Goal: Find specific page/section: Find specific page/section

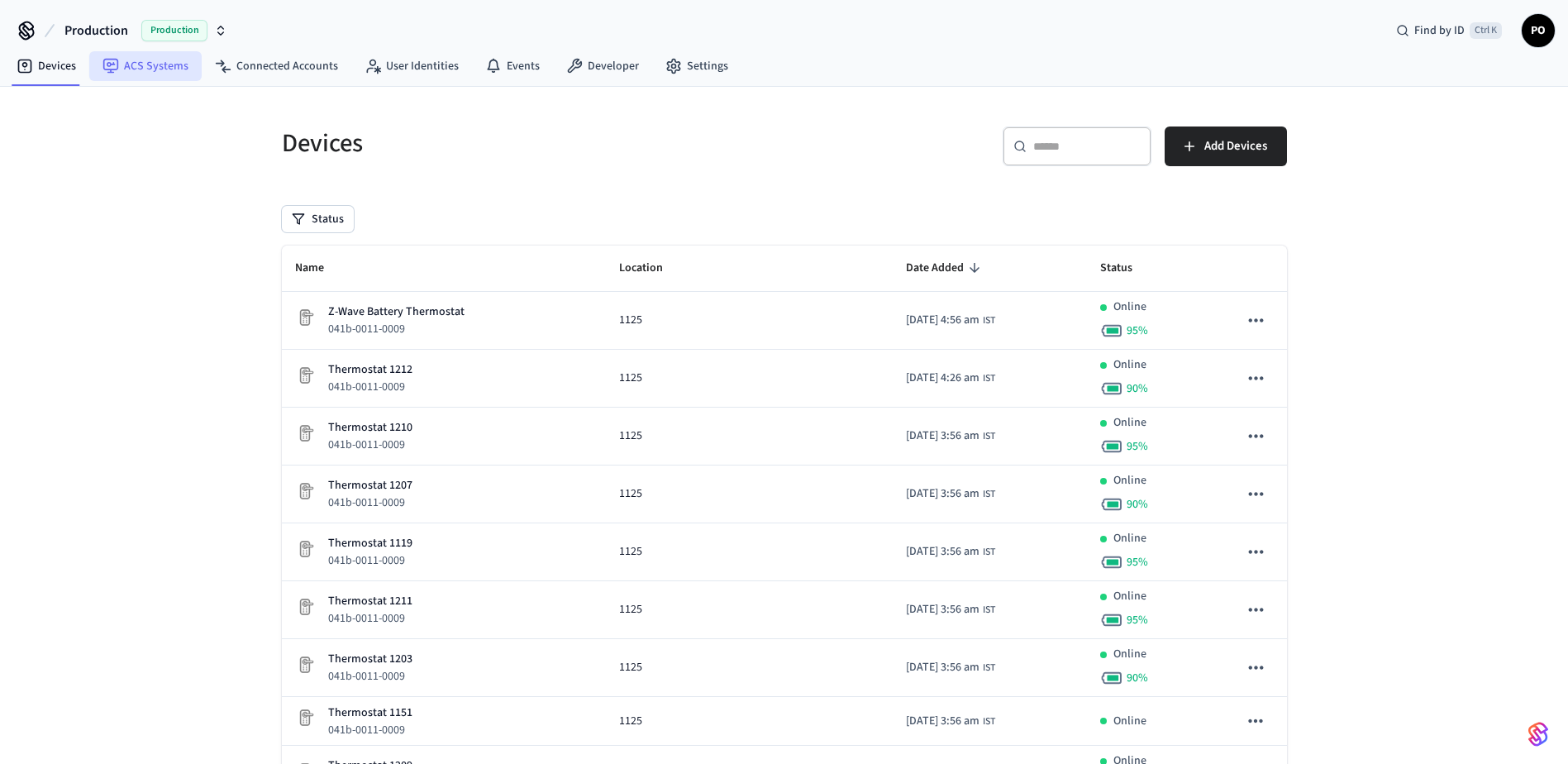
click at [176, 71] on link "ACS Systems" at bounding box center [145, 65] width 112 height 29
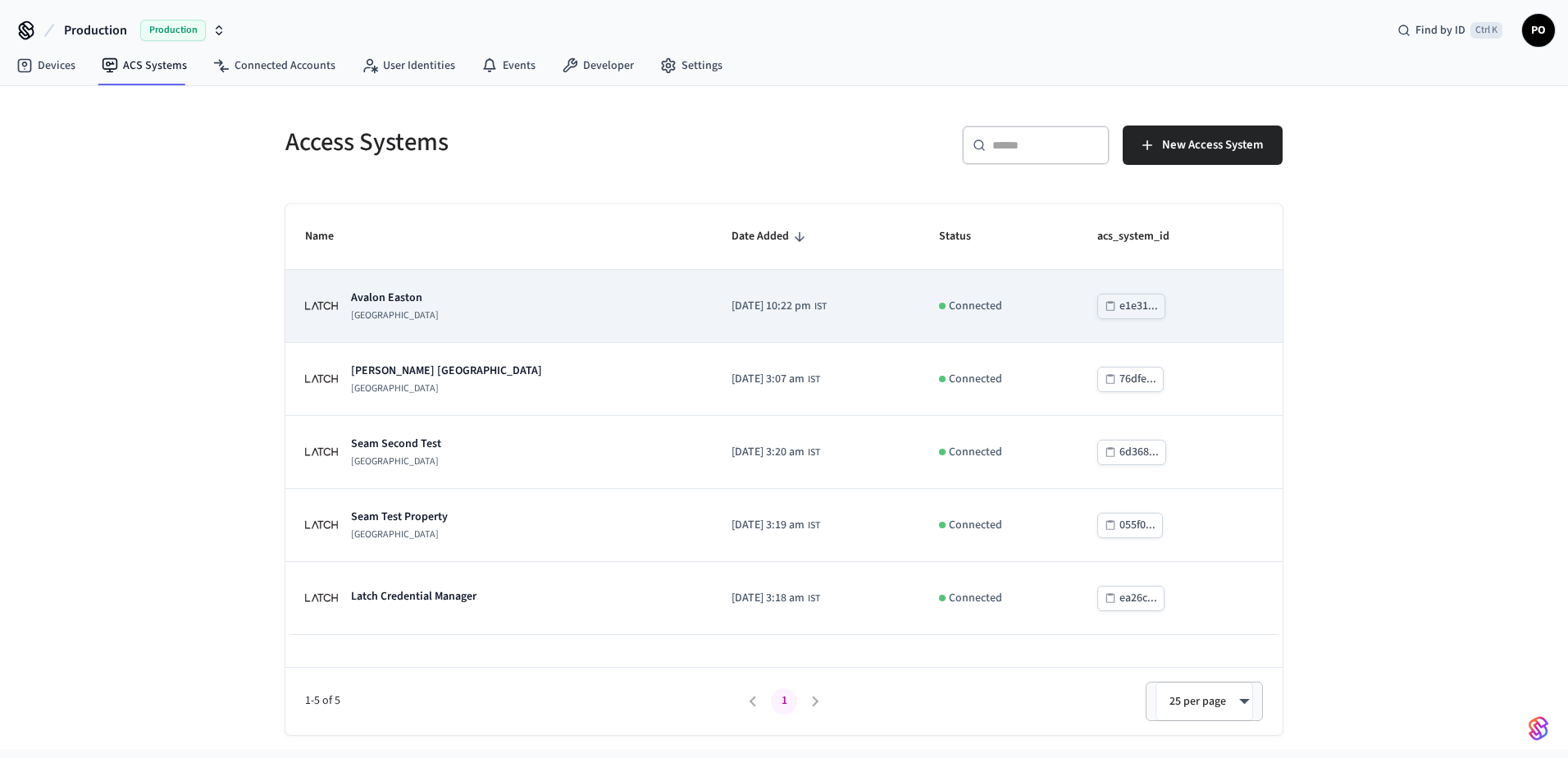
click at [394, 309] on p "[GEOGRAPHIC_DATA]" at bounding box center [395, 315] width 88 height 13
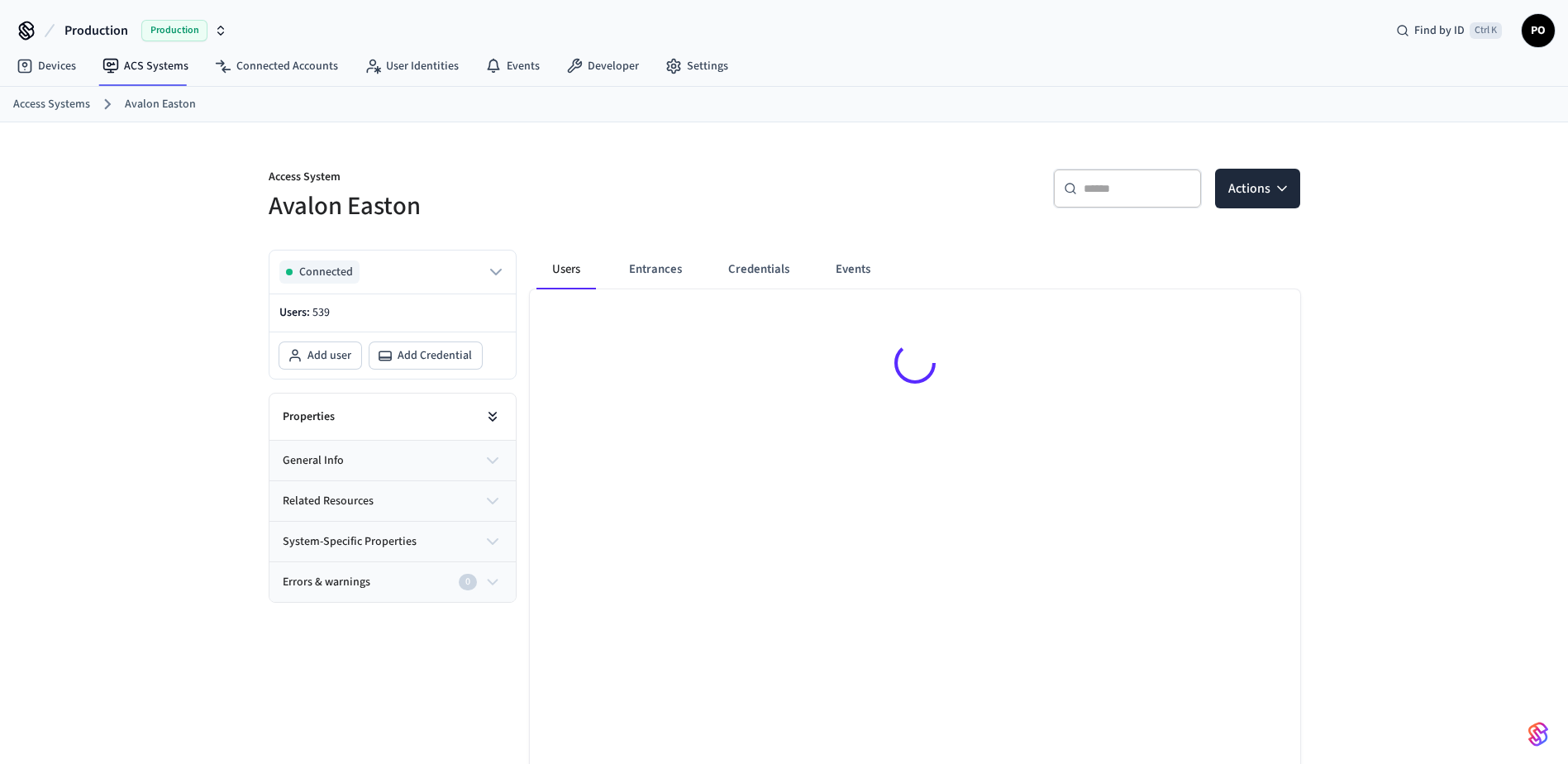
click at [486, 414] on icon at bounding box center [492, 416] width 16 height 16
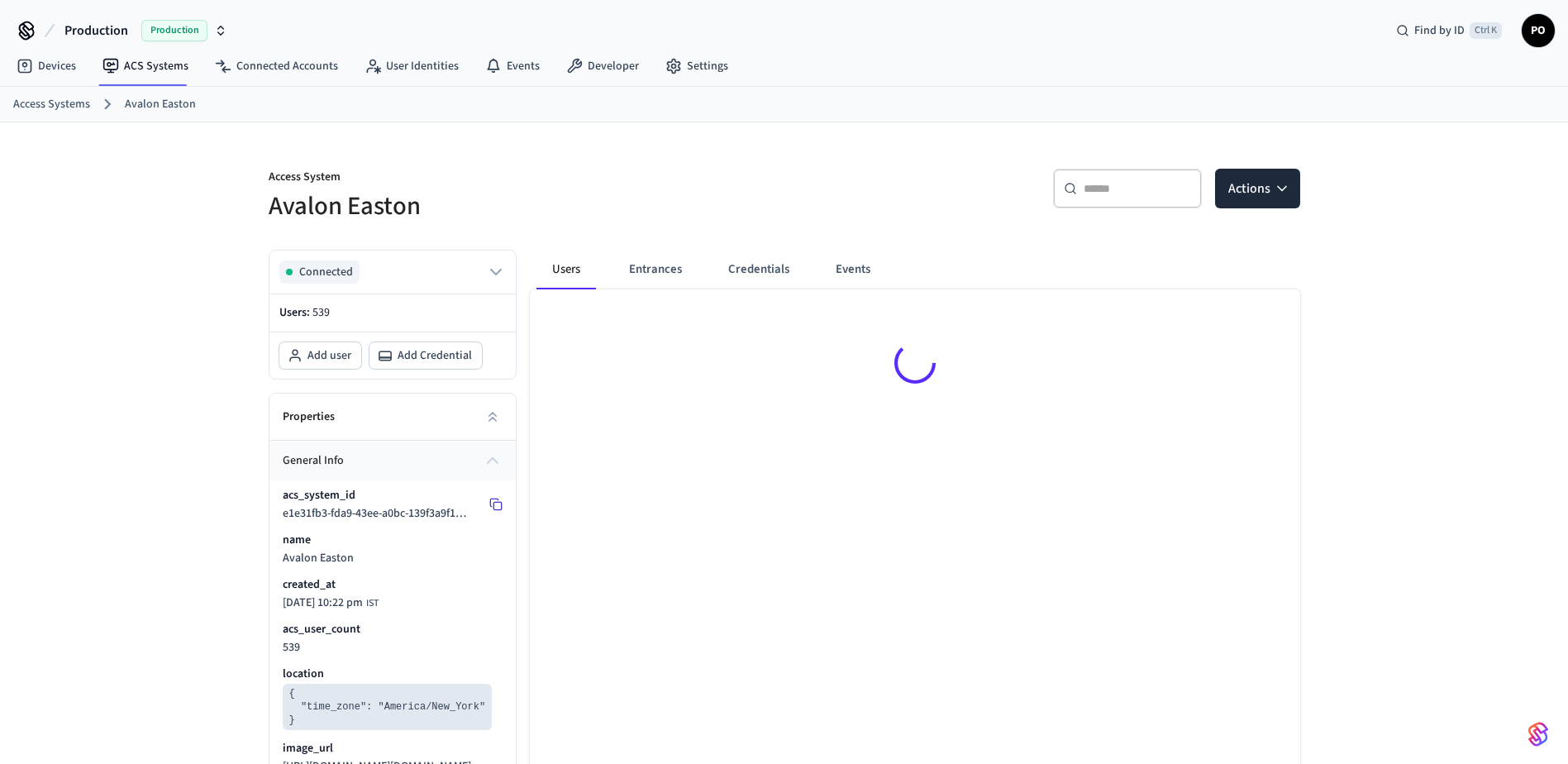
click at [492, 502] on icon at bounding box center [496, 504] width 13 height 13
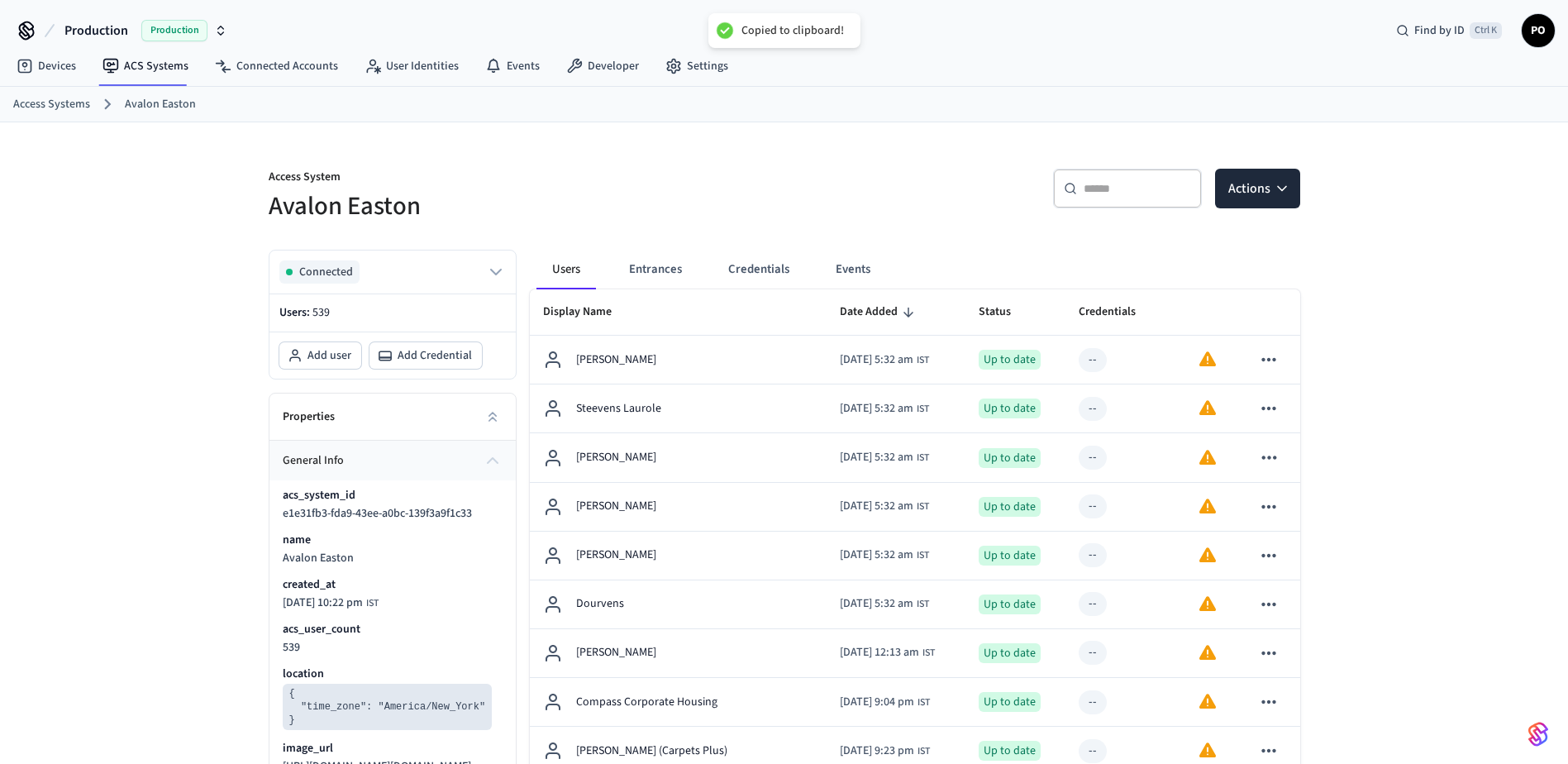
click at [115, 23] on span "Production" at bounding box center [96, 30] width 64 height 20
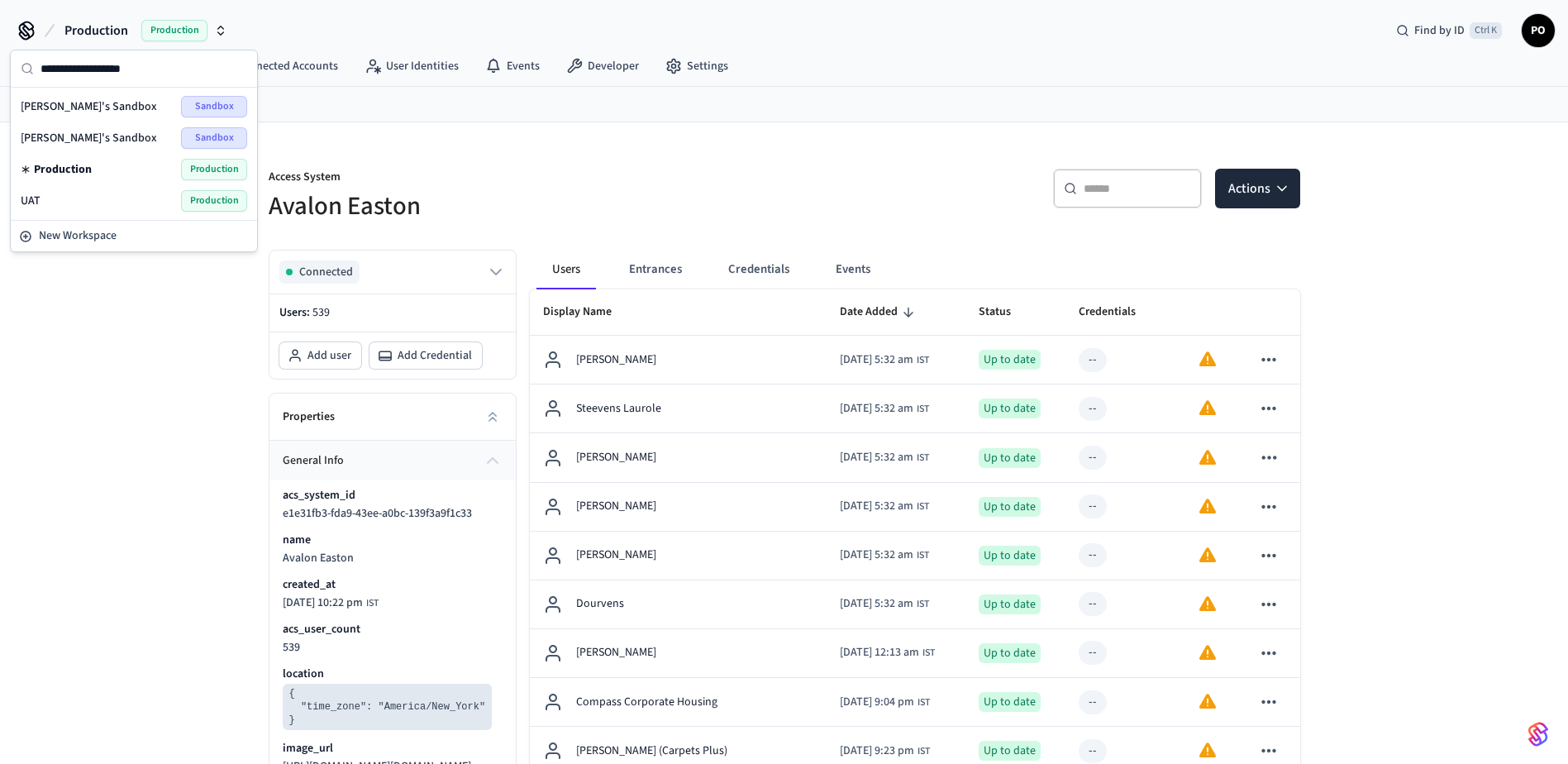
click at [48, 195] on div "UAT Production" at bounding box center [134, 200] width 227 height 22
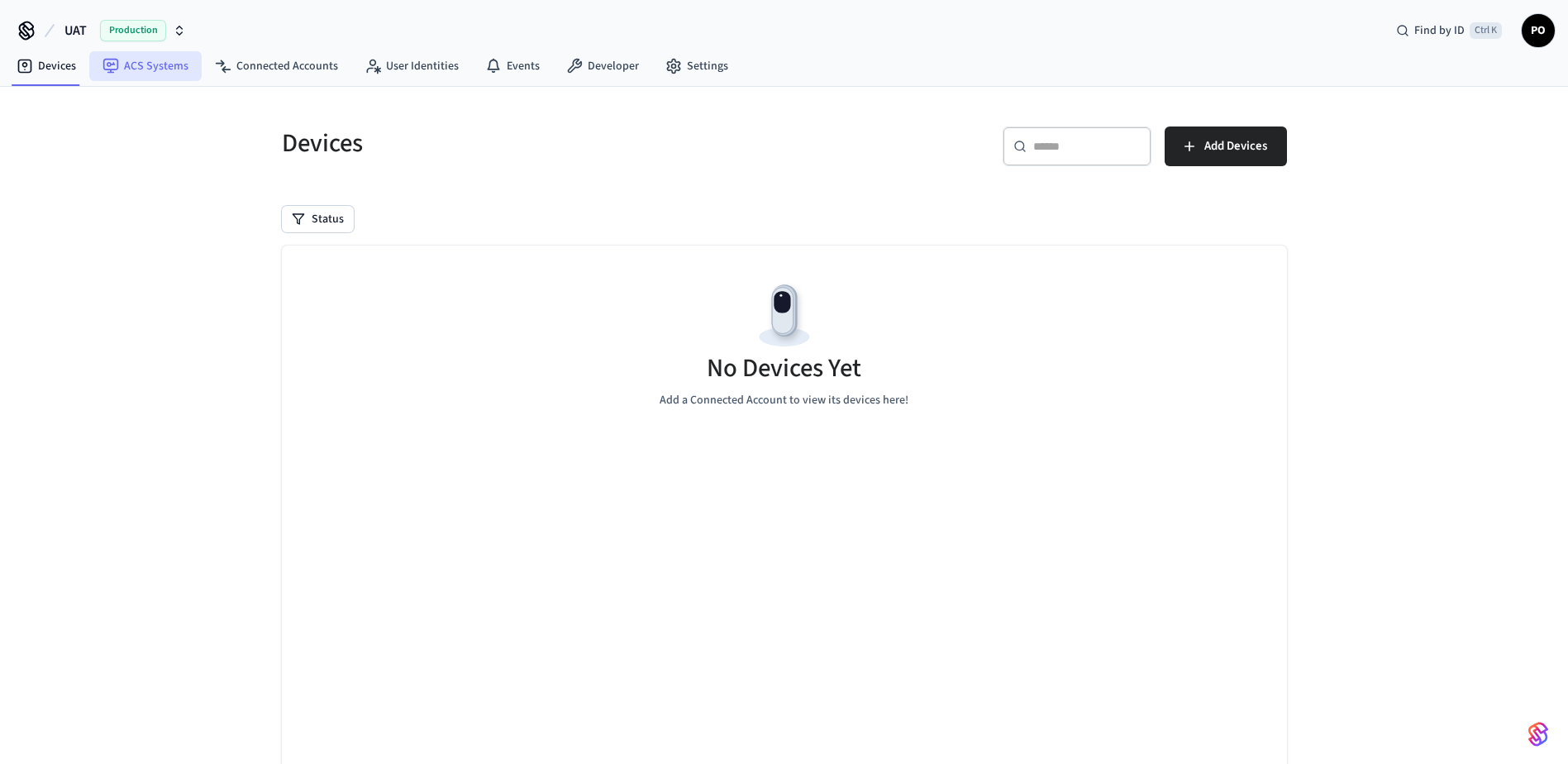
click at [143, 71] on link "ACS Systems" at bounding box center [145, 65] width 112 height 29
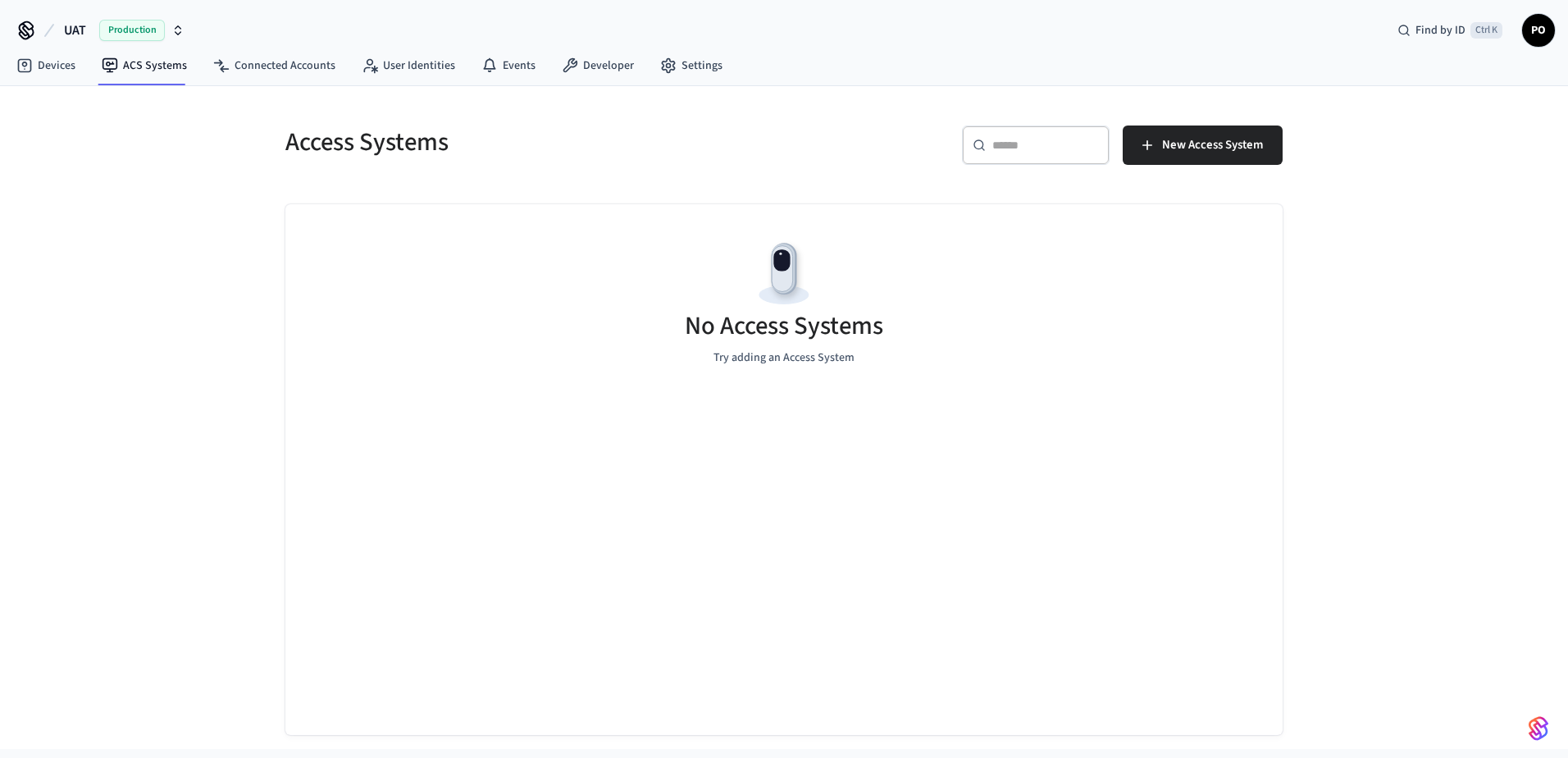
click at [73, 35] on span "UAT" at bounding box center [75, 30] width 23 height 20
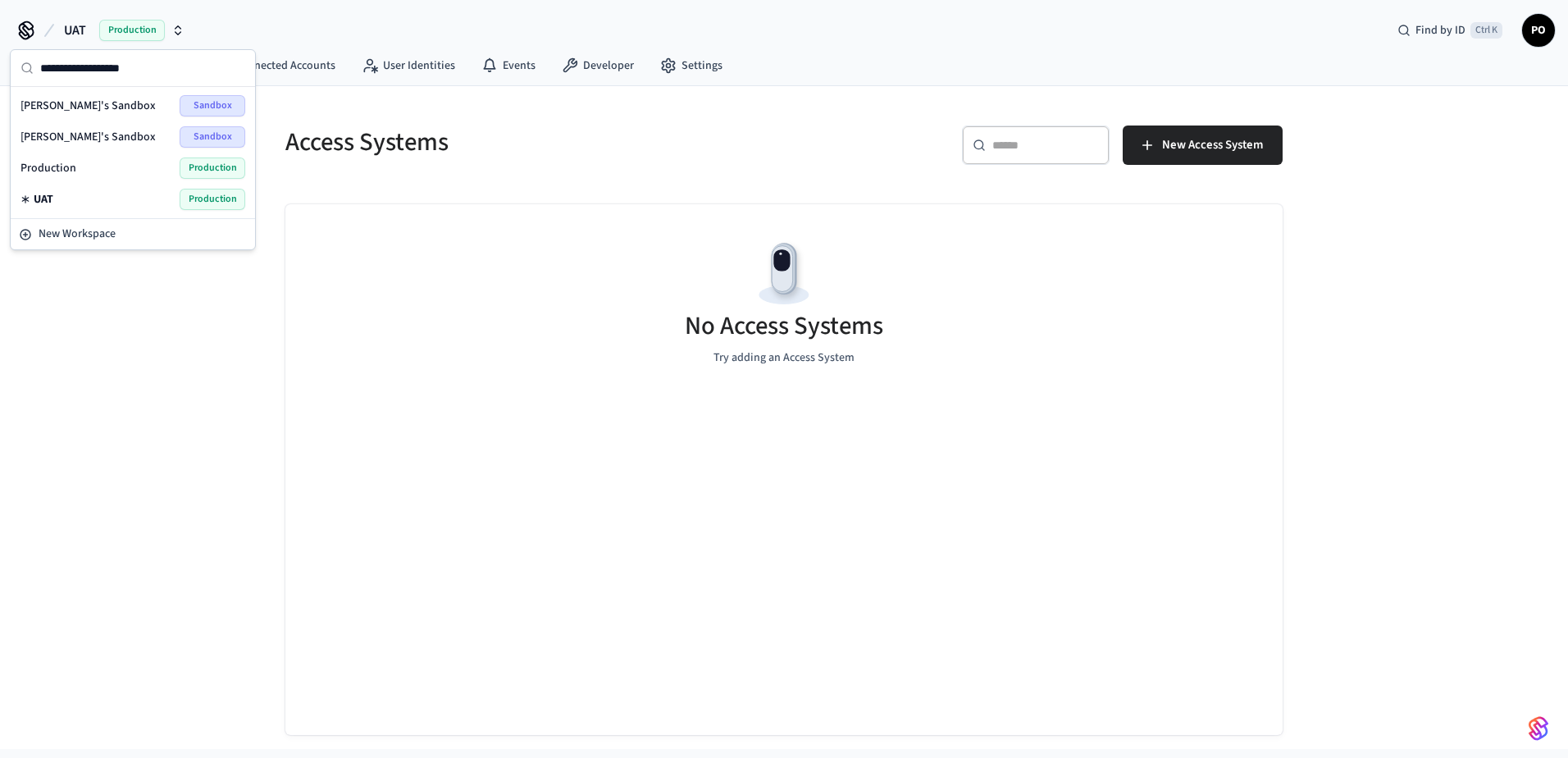
click at [74, 169] on span "Production" at bounding box center [48, 168] width 56 height 16
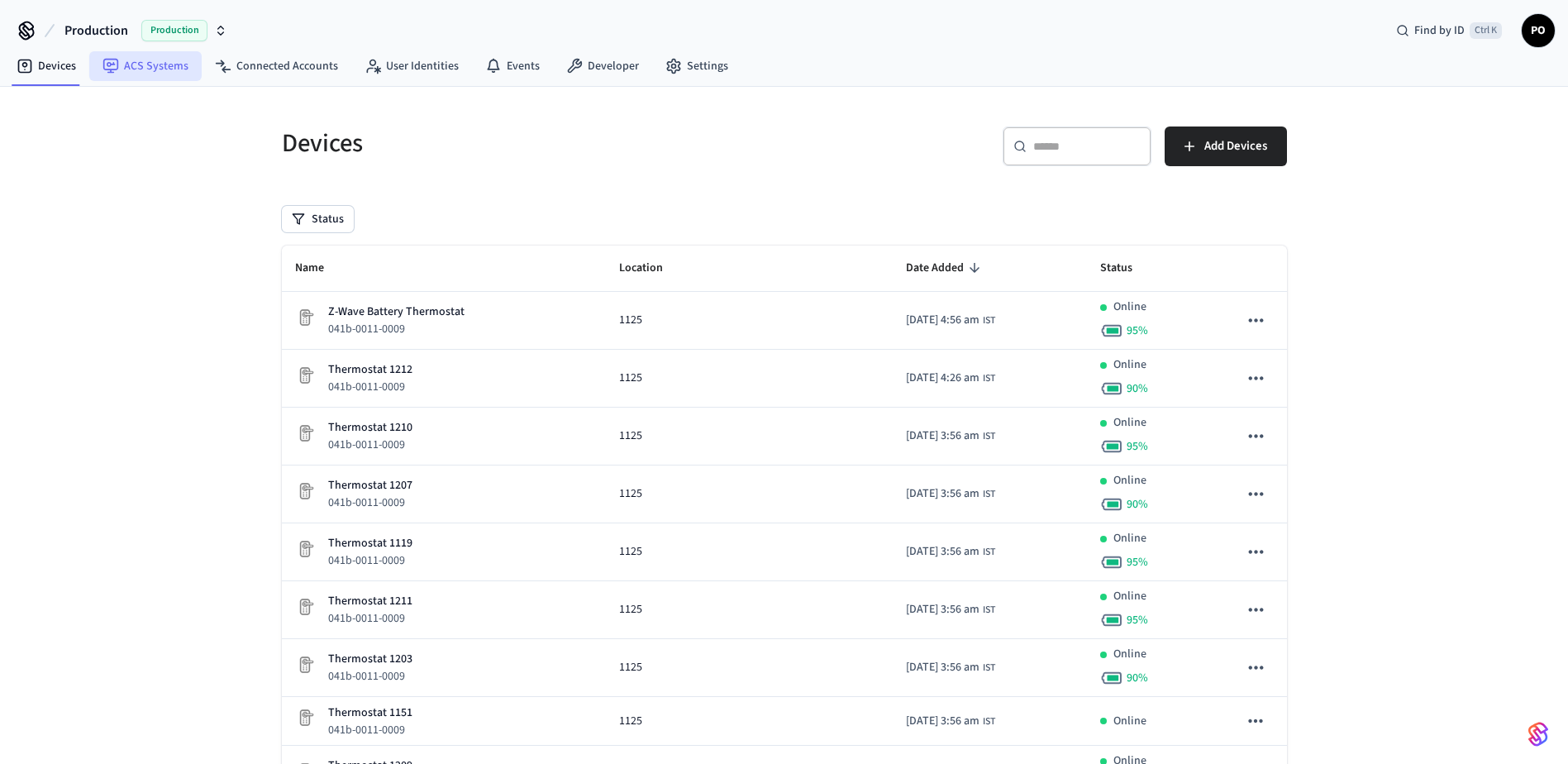
click at [178, 71] on link "ACS Systems" at bounding box center [145, 65] width 112 height 29
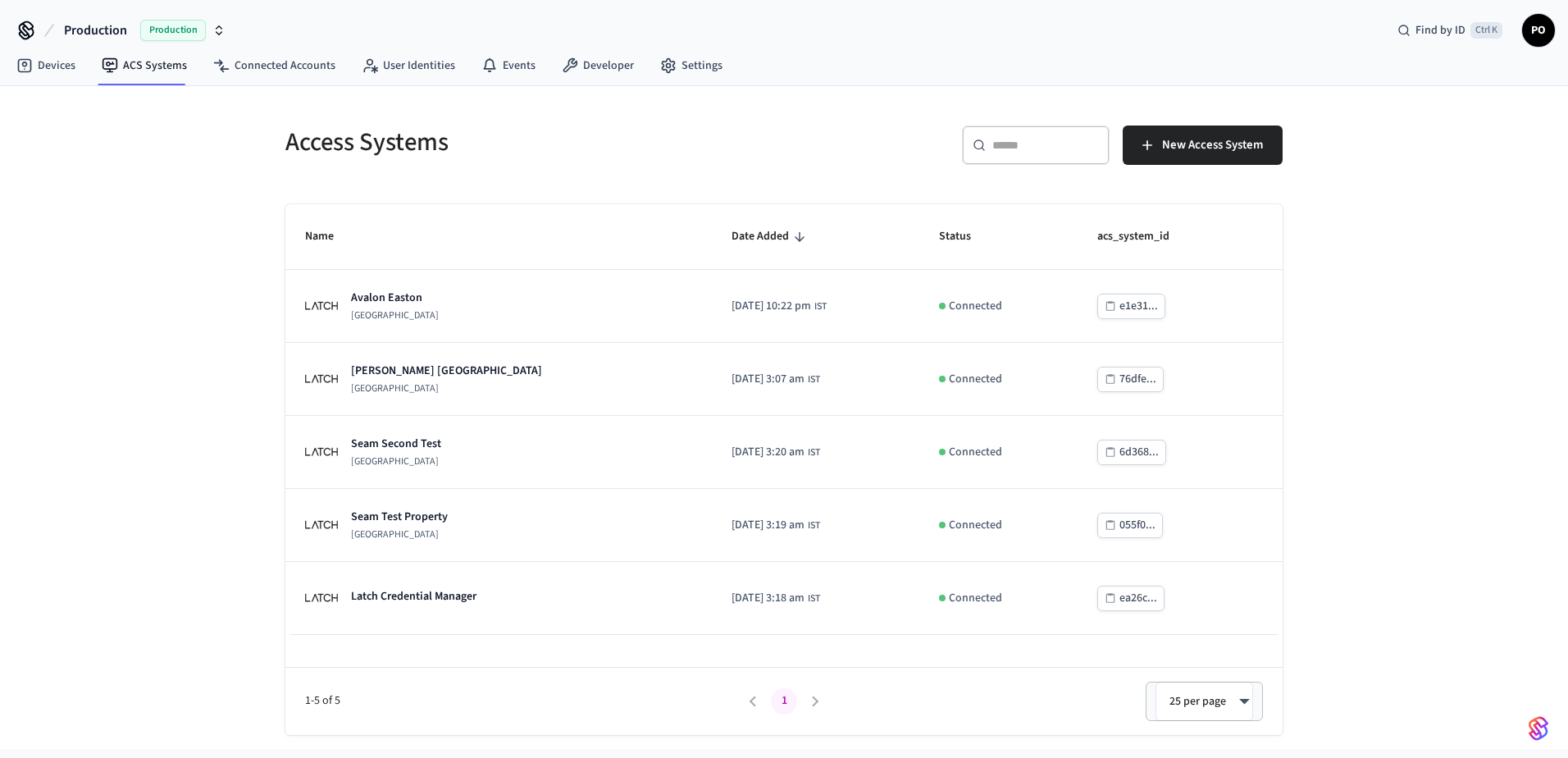
click at [93, 24] on span "Production" at bounding box center [95, 30] width 63 height 20
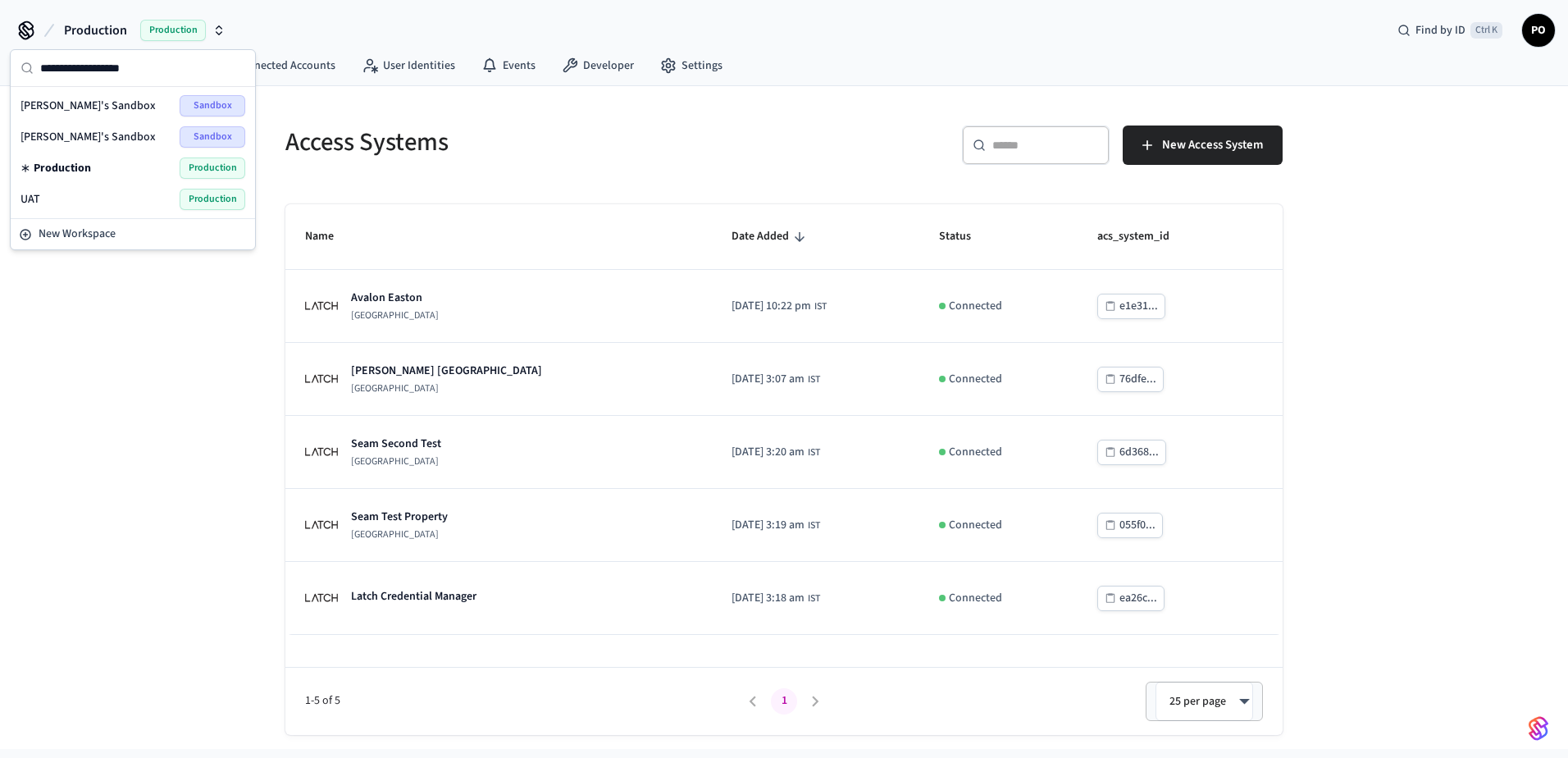
click at [61, 171] on span "Production" at bounding box center [62, 168] width 57 height 16
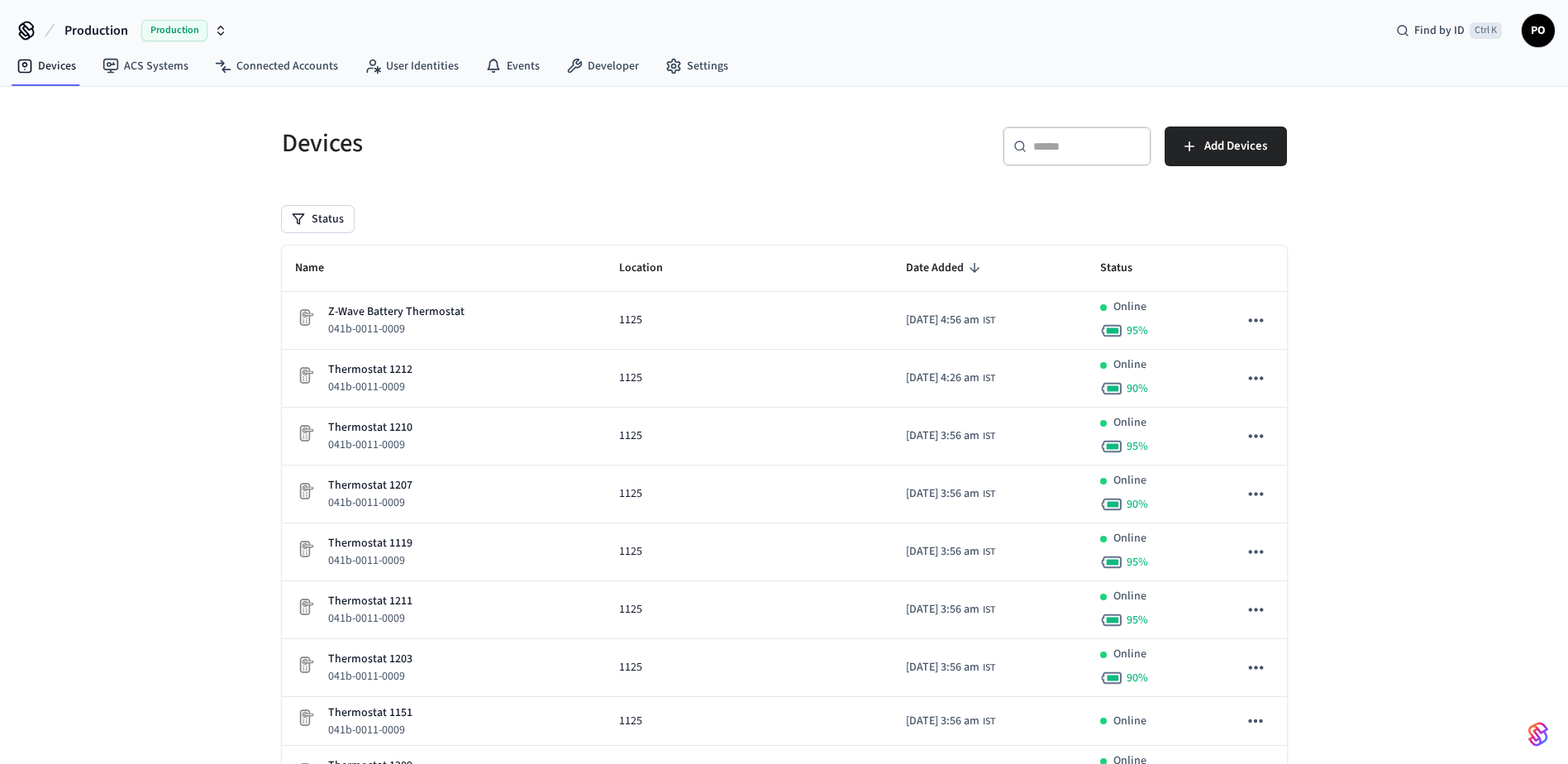
click at [115, 28] on span "Production" at bounding box center [96, 30] width 64 height 20
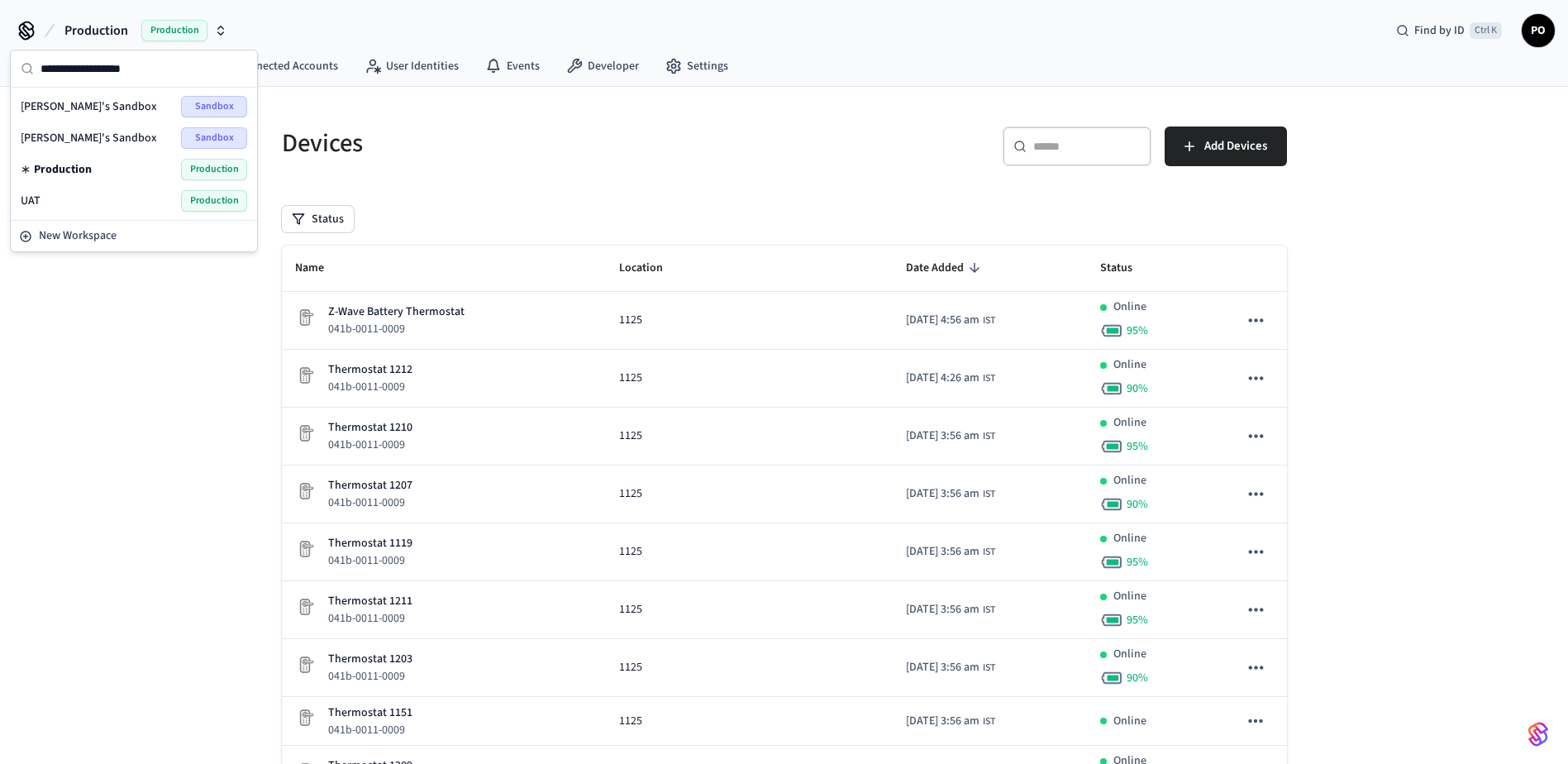
click at [28, 196] on span "UAT" at bounding box center [30, 200] width 20 height 16
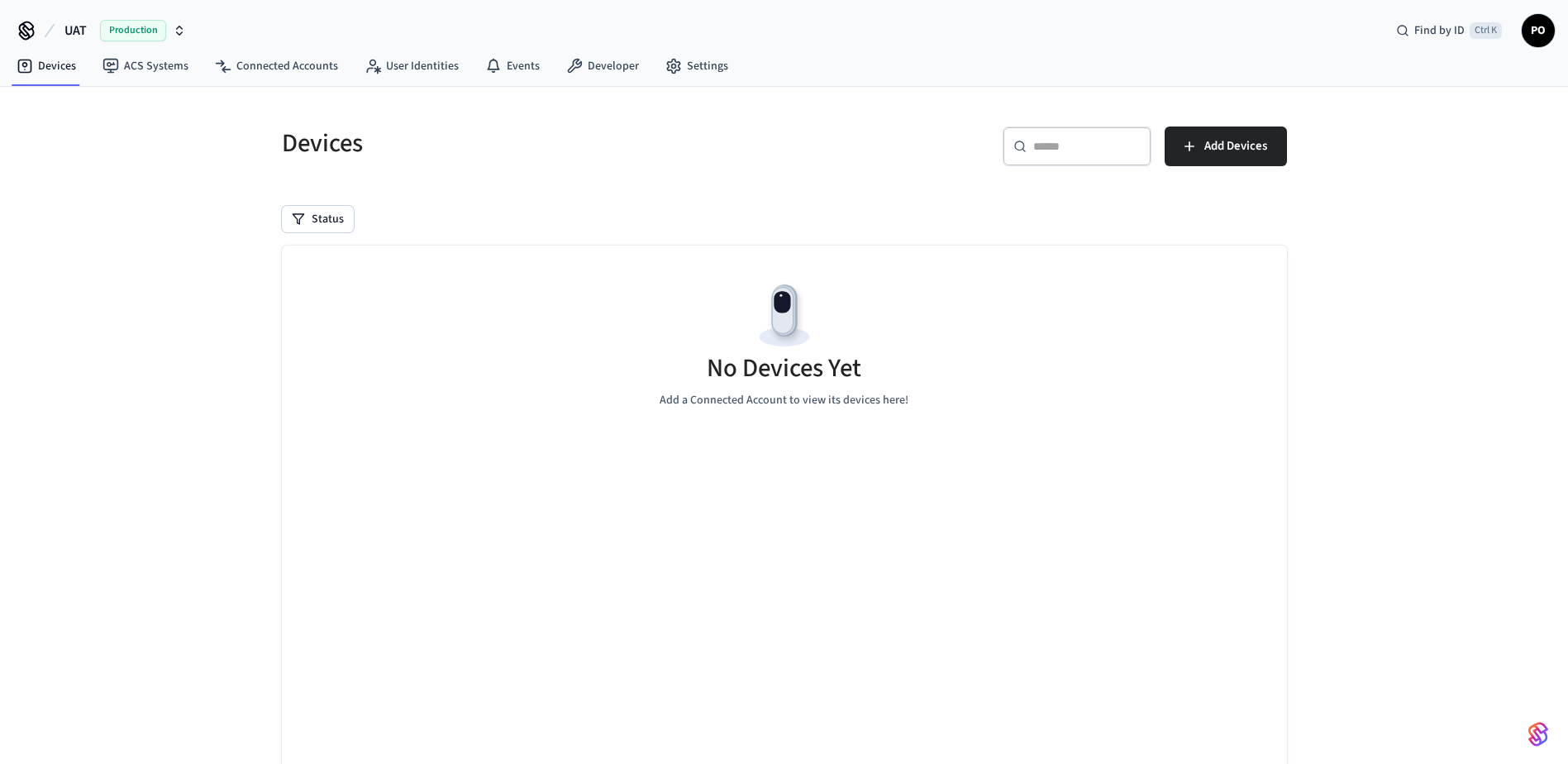
click at [82, 35] on span "UAT" at bounding box center [76, 30] width 23 height 20
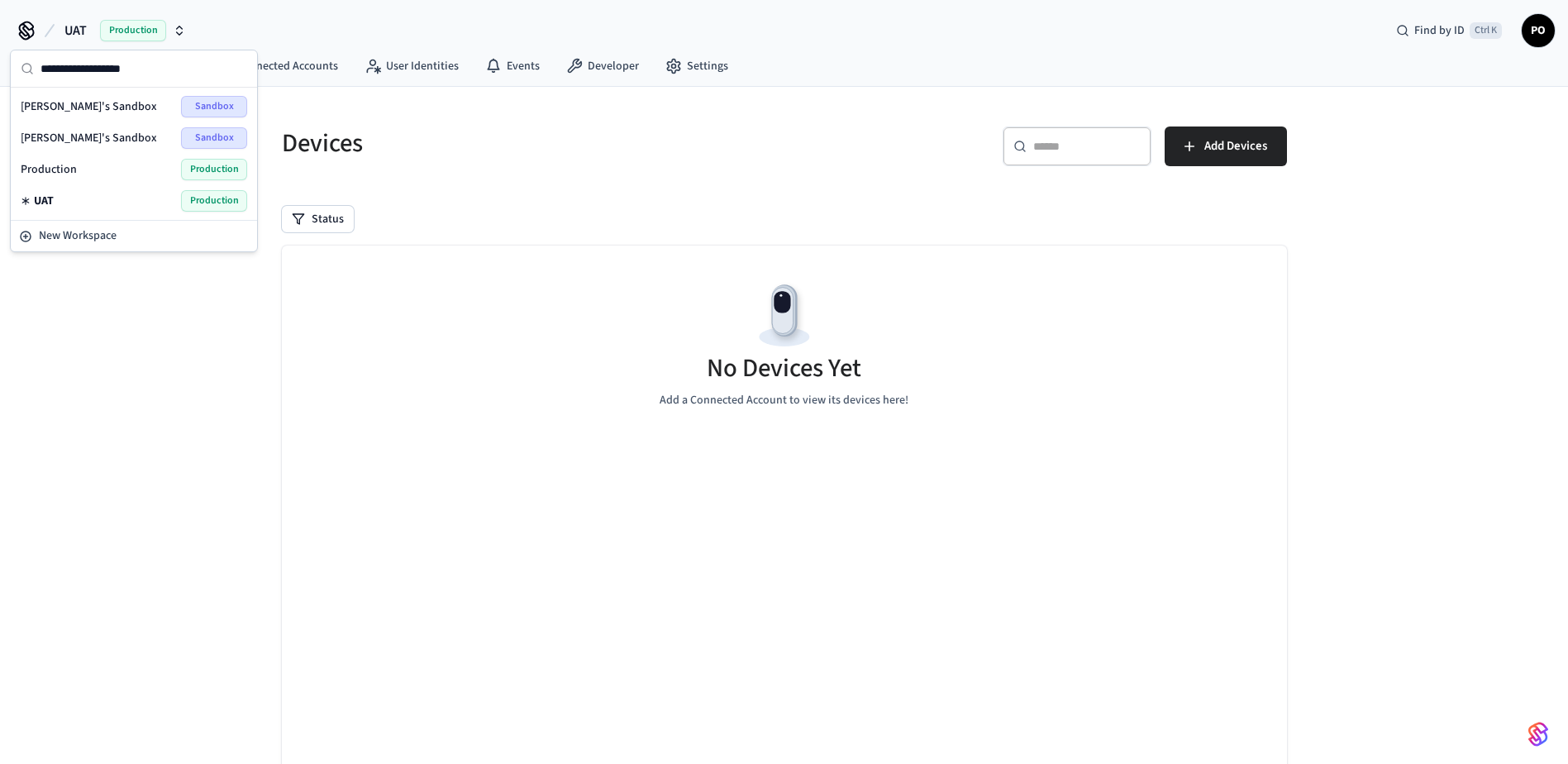
click at [57, 171] on span "Production" at bounding box center [48, 169] width 56 height 16
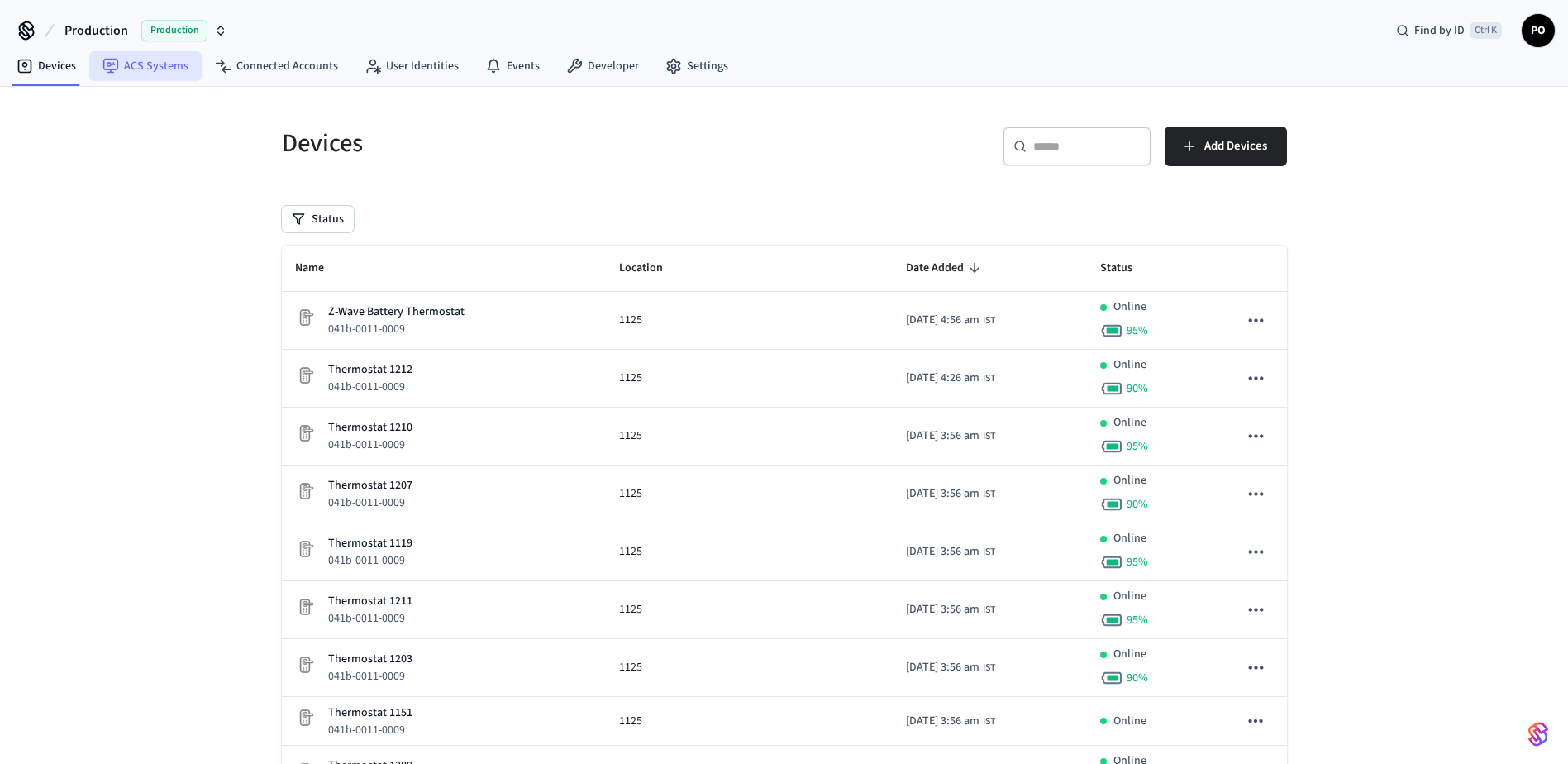
click at [174, 74] on link "ACS Systems" at bounding box center [145, 65] width 112 height 29
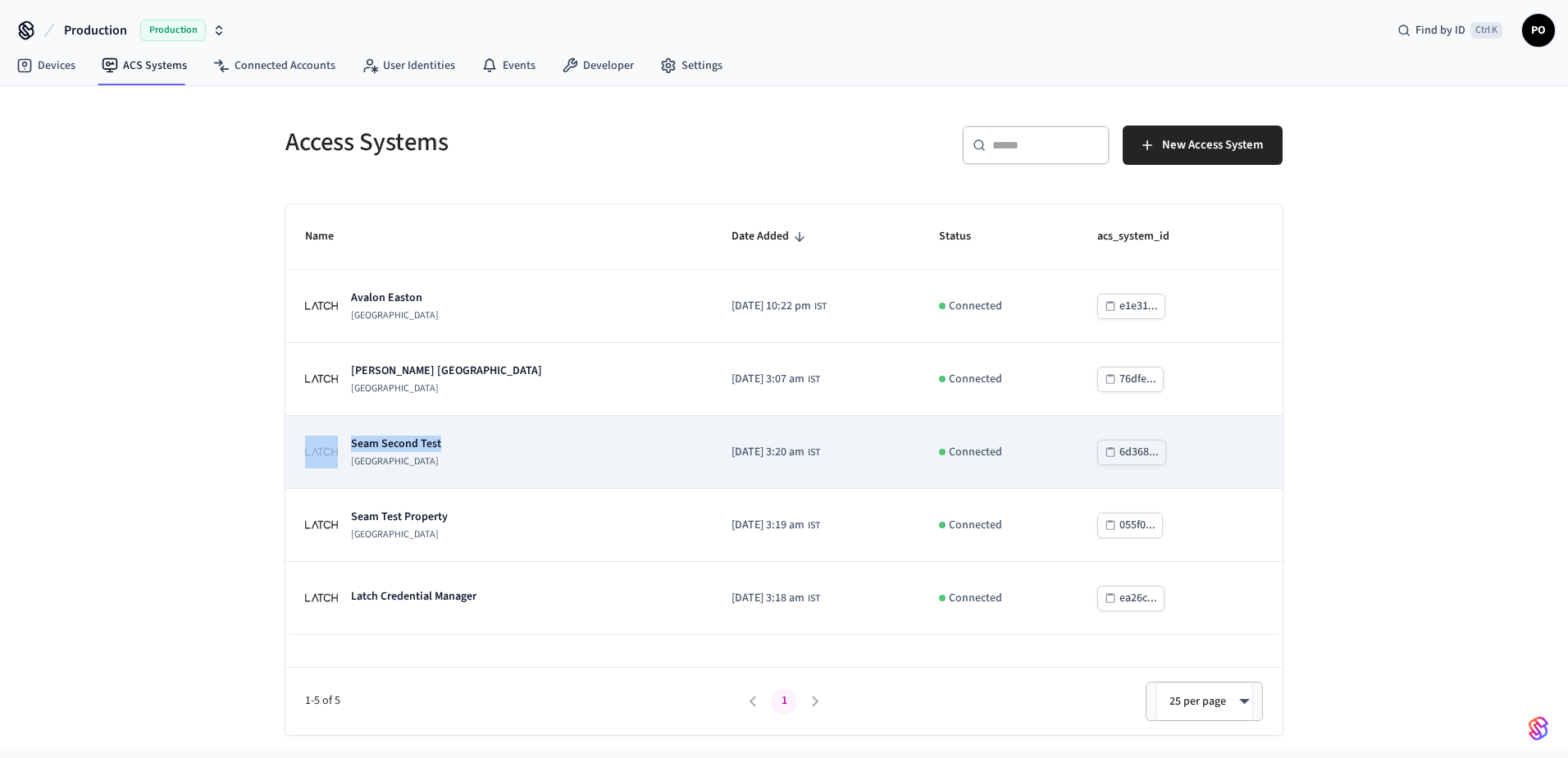
drag, startPoint x: 340, startPoint y: 441, endPoint x: 448, endPoint y: 443, distance: 108.0
click at [448, 443] on div "Seam Second Test Latch Building" at bounding box center [498, 452] width 387 height 33
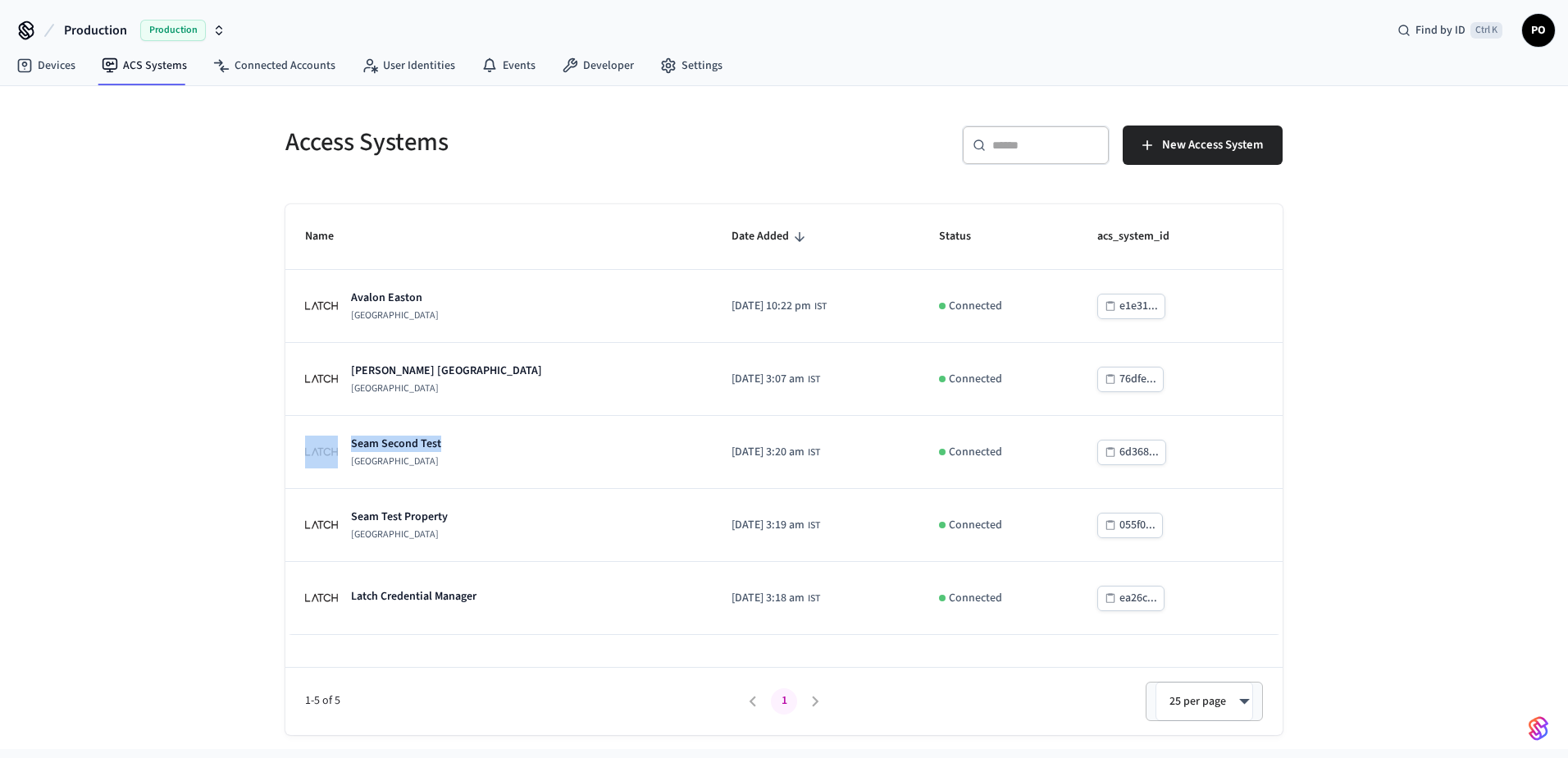
copy div "Seam Second Test"
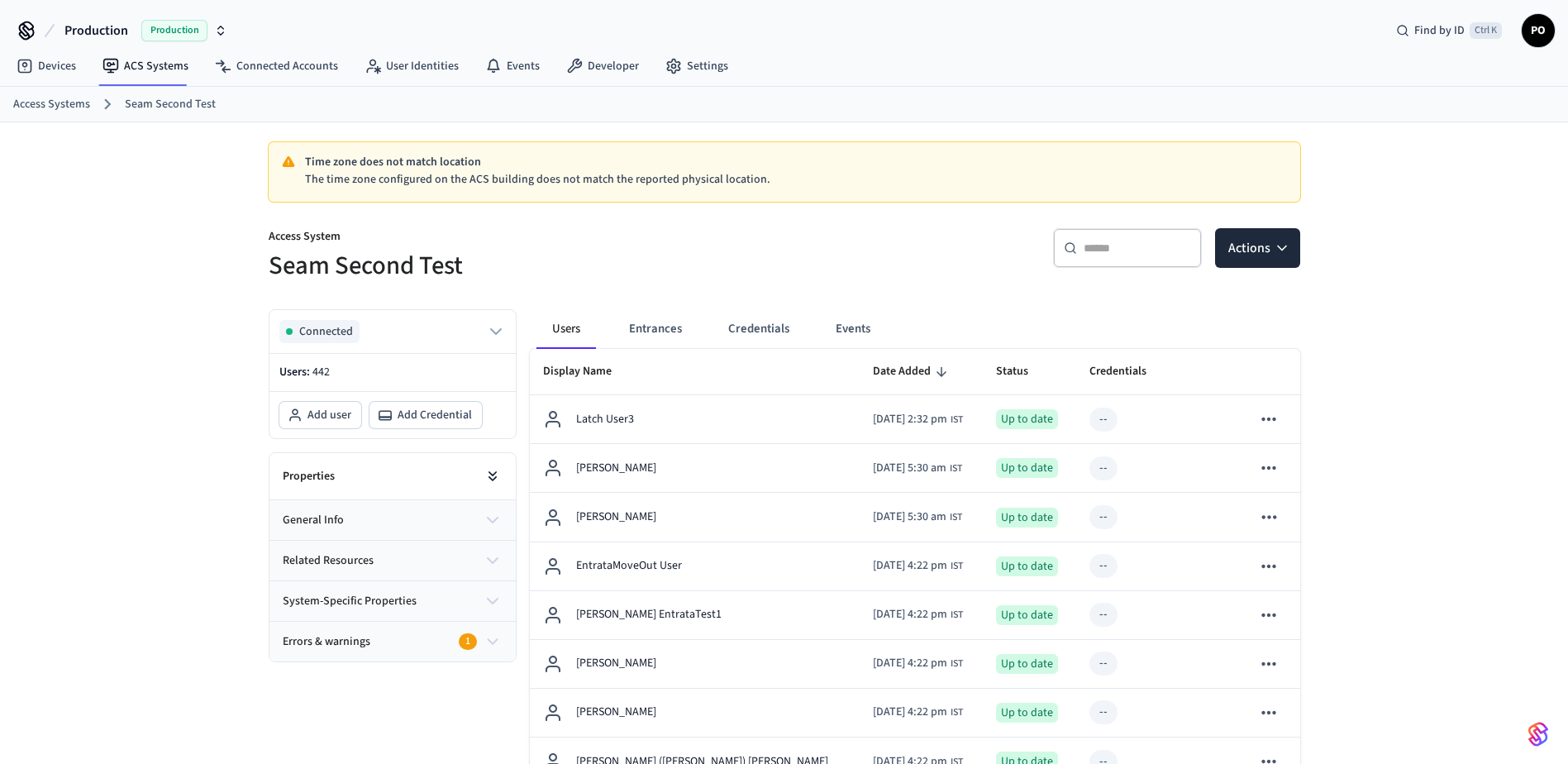
click at [497, 487] on button at bounding box center [493, 475] width 33 height 33
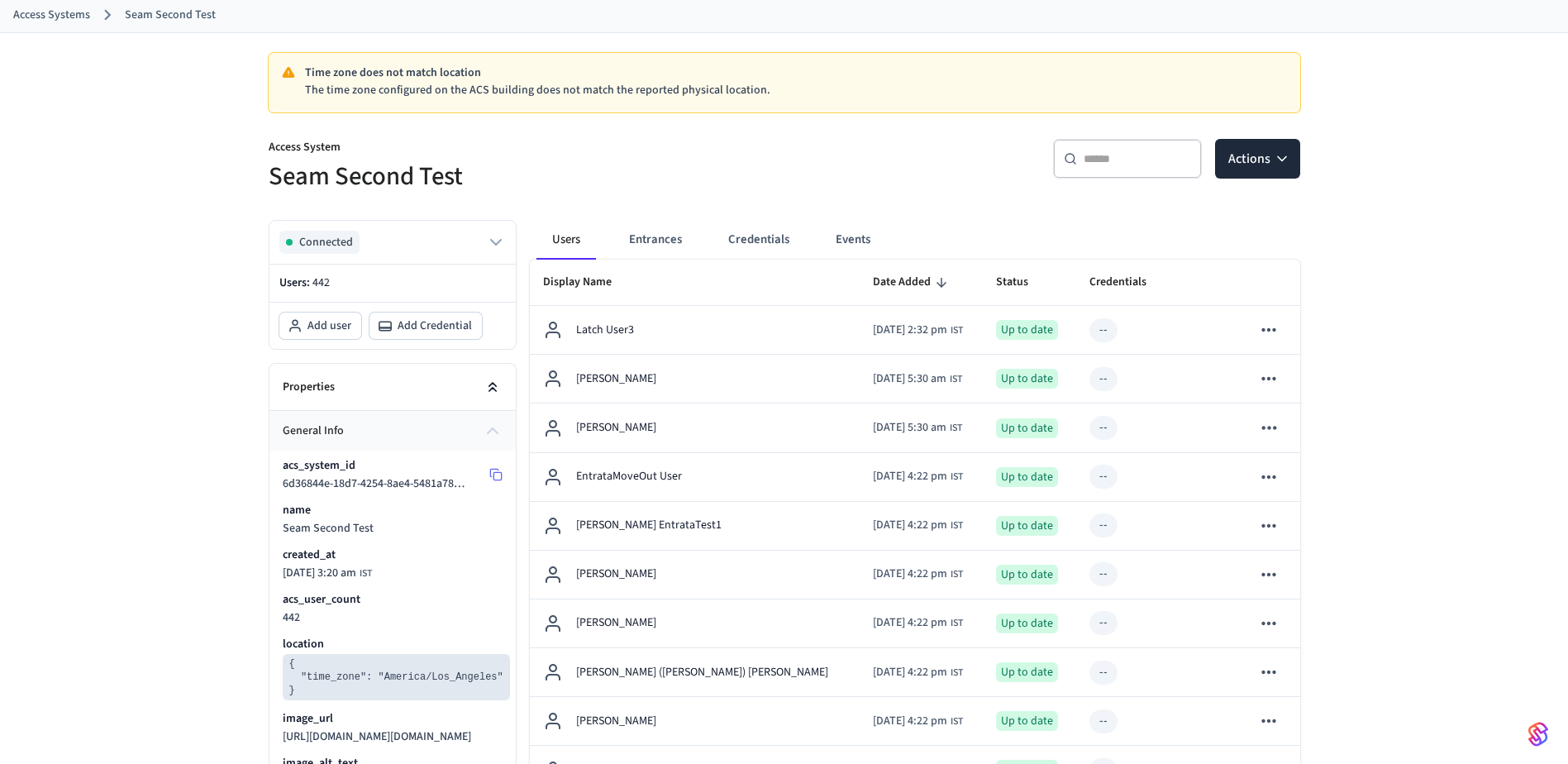
scroll to position [165, 0]
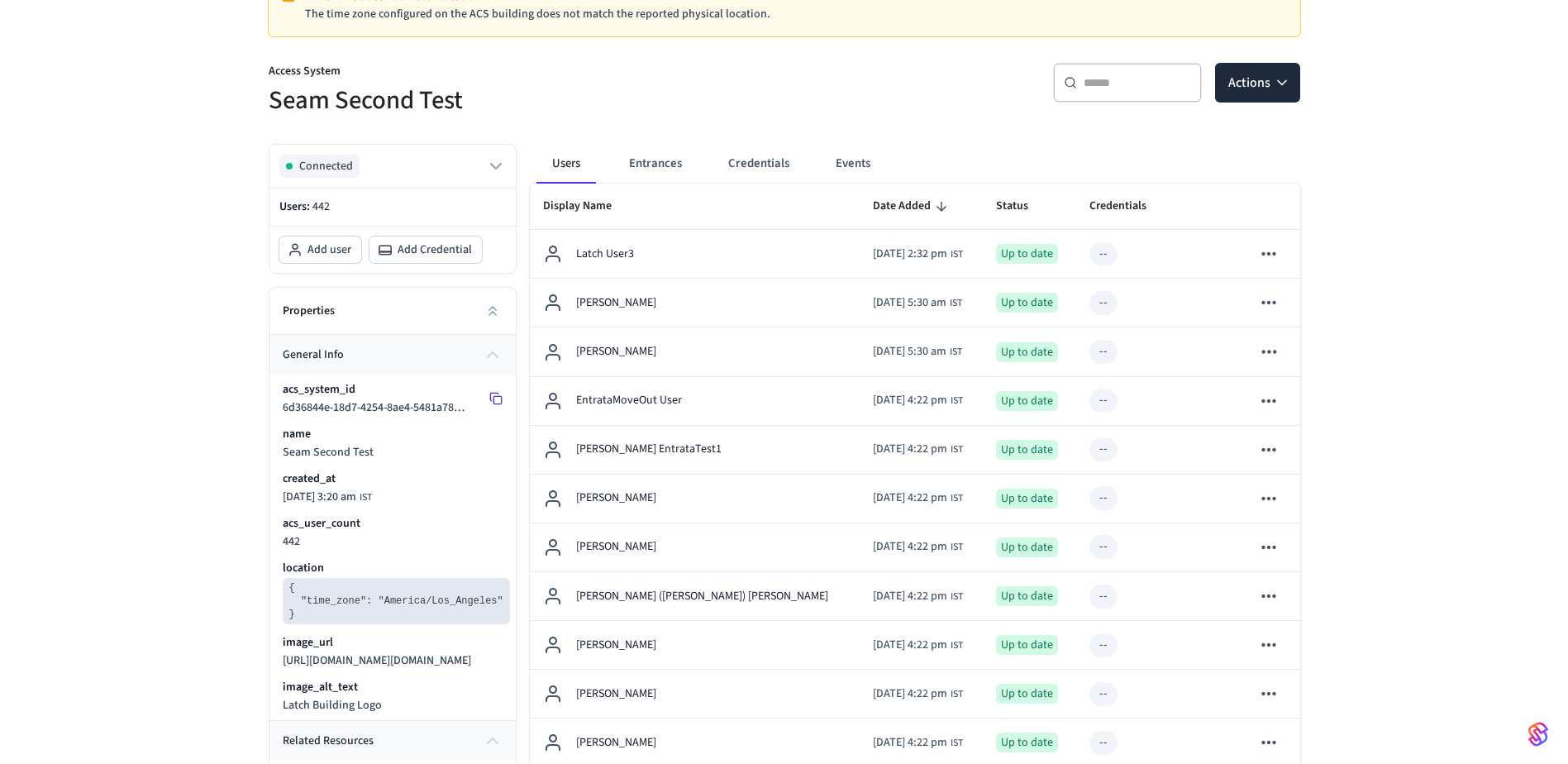
click at [495, 397] on rect at bounding box center [497, 401] width 8 height 8
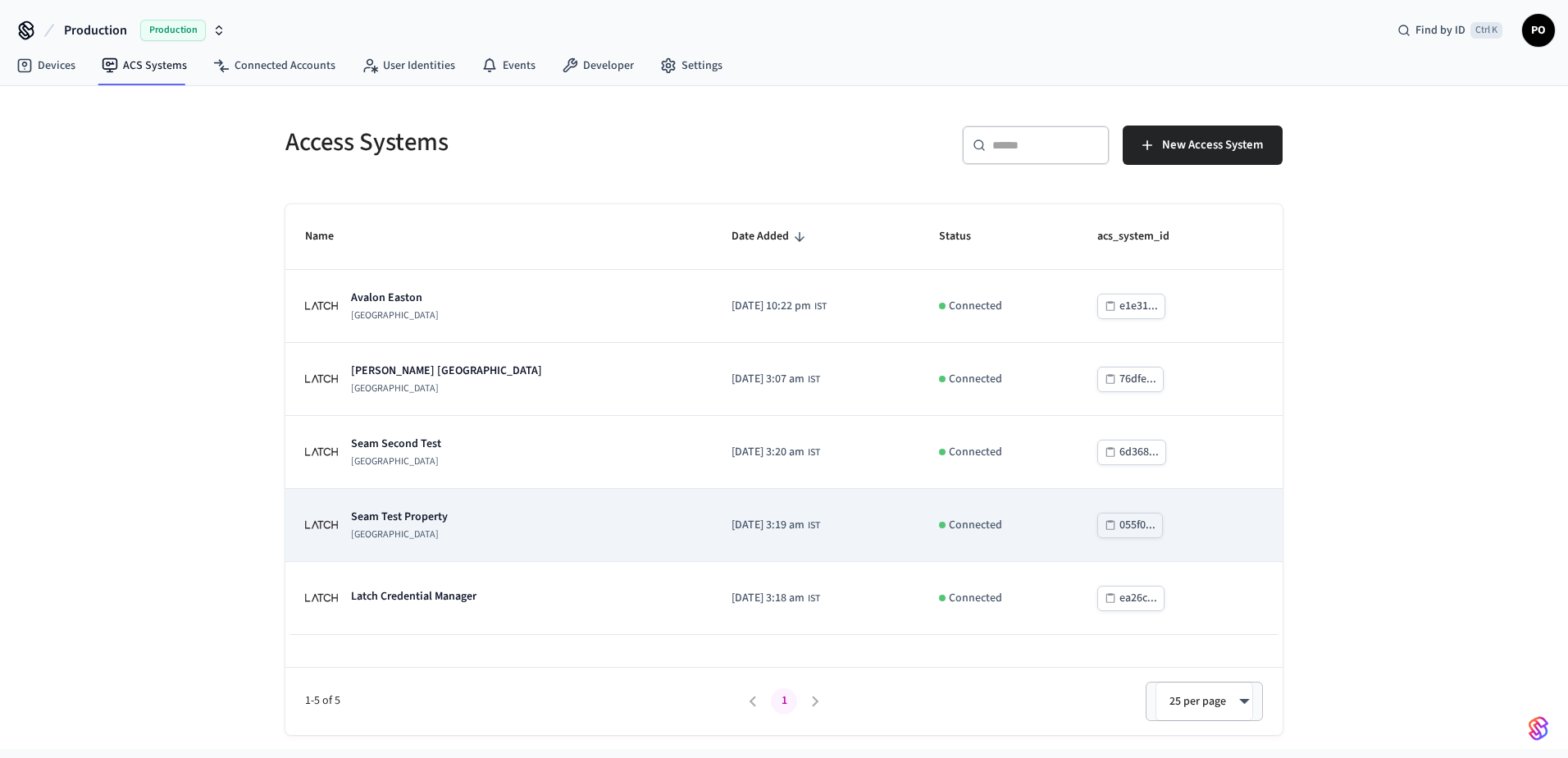
click at [387, 530] on p "[GEOGRAPHIC_DATA]" at bounding box center [399, 535] width 97 height 13
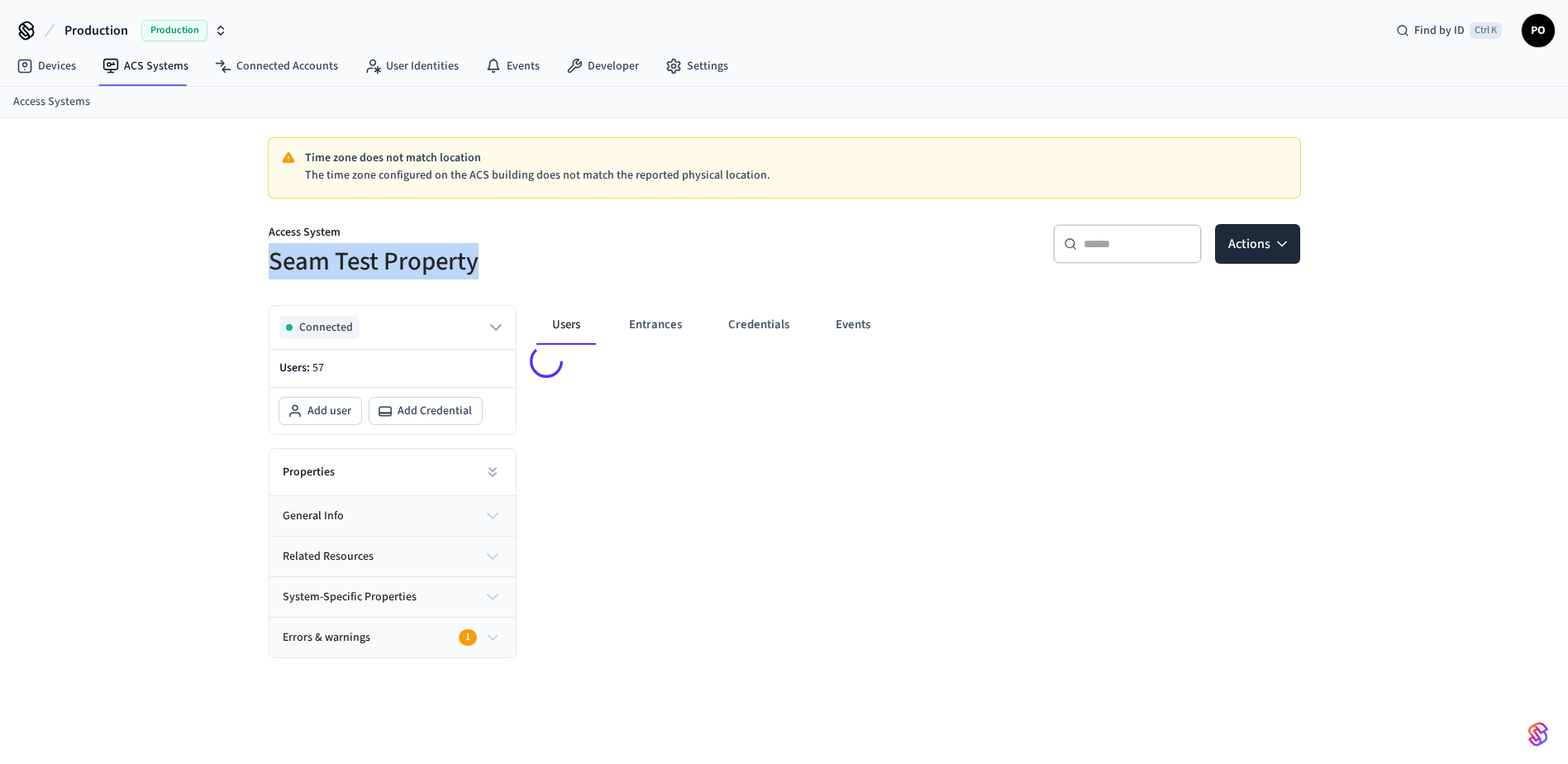
drag, startPoint x: 459, startPoint y: 262, endPoint x: 507, endPoint y: 261, distance: 48.0
click at [507, 261] on h5 "Seam Test Property" at bounding box center [521, 262] width 506 height 34
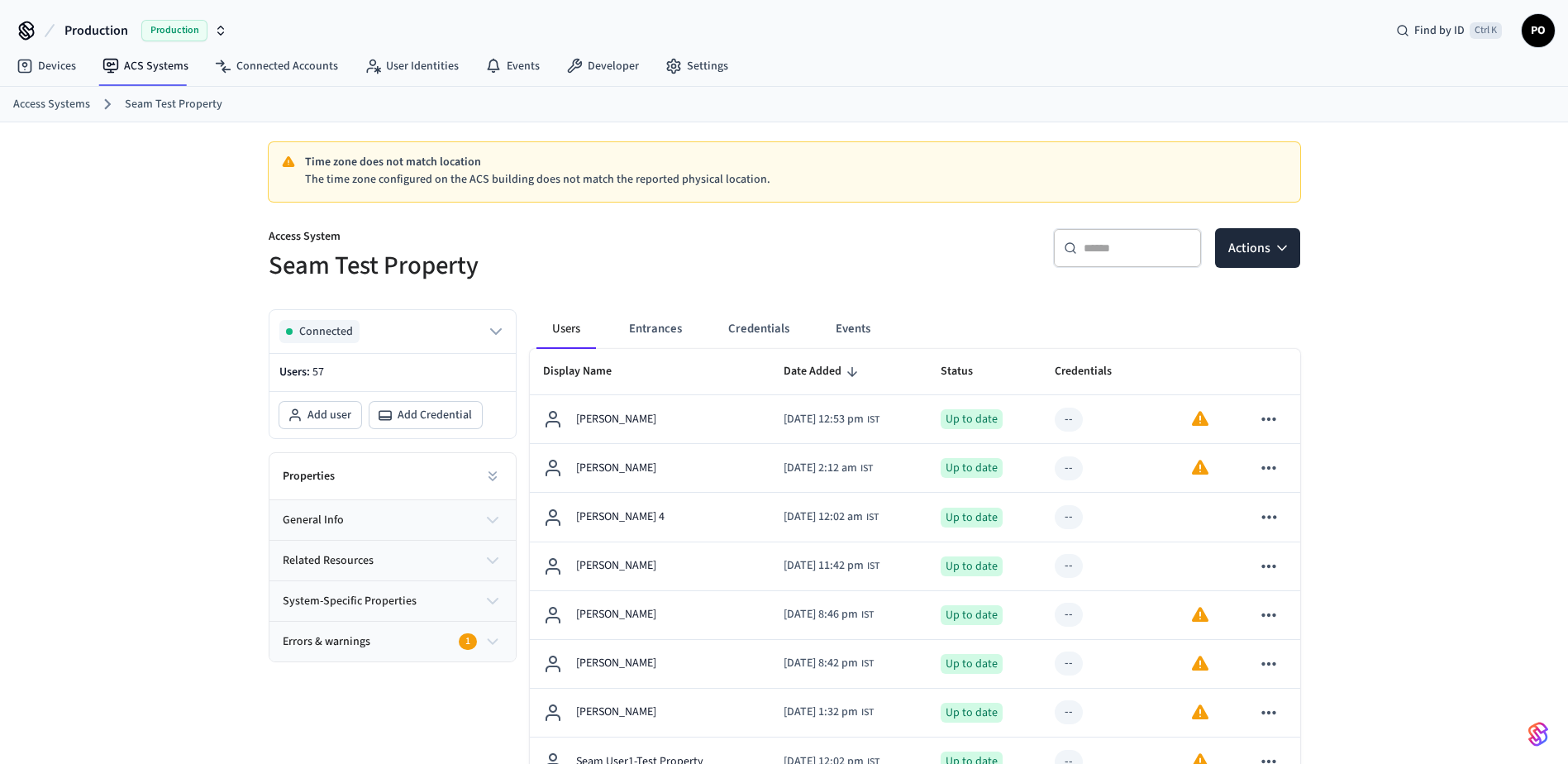
click at [492, 471] on icon at bounding box center [492, 475] width 16 height 16
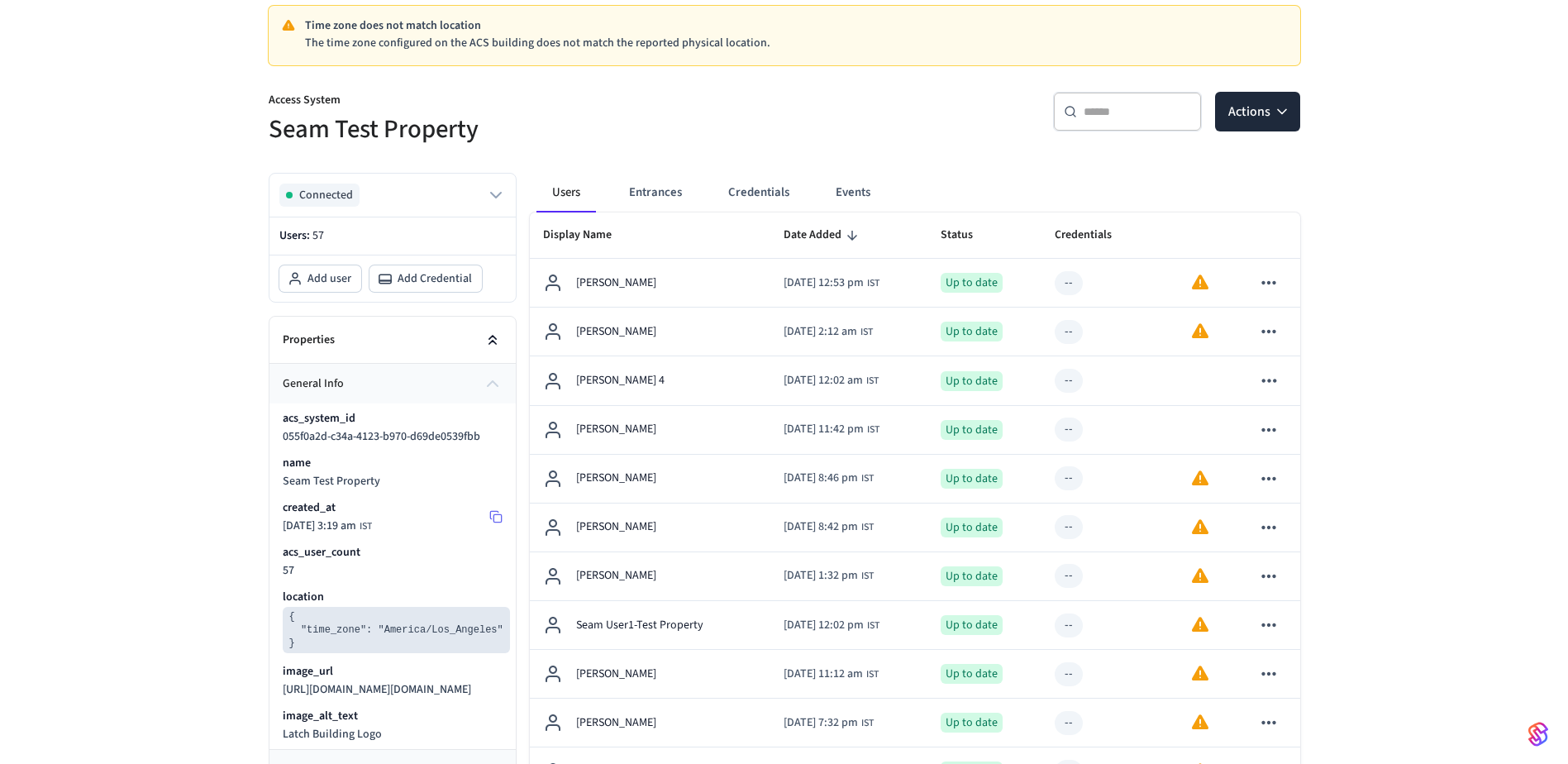
scroll to position [165, 0]
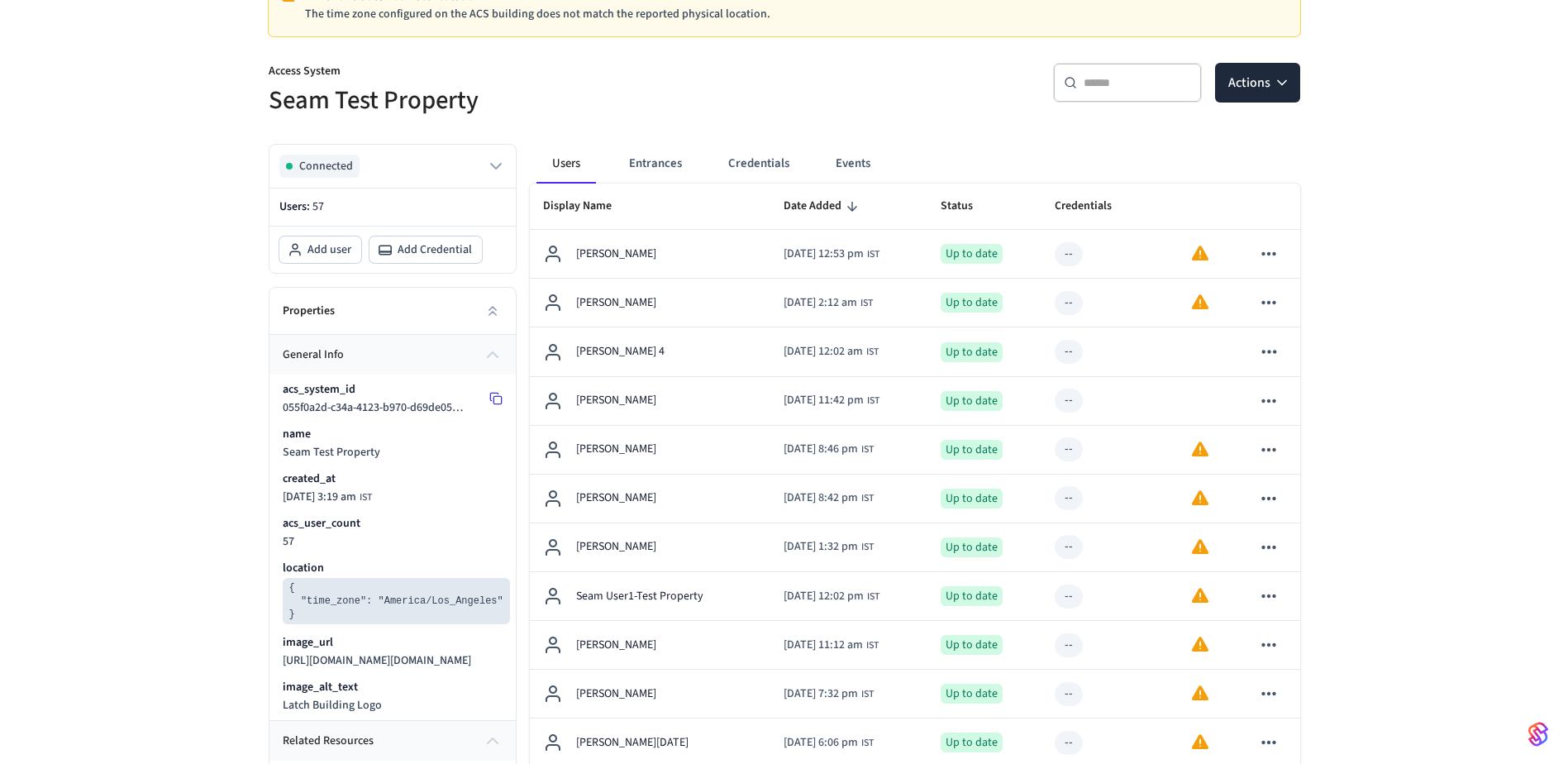
click at [495, 398] on icon at bounding box center [496, 399] width 13 height 13
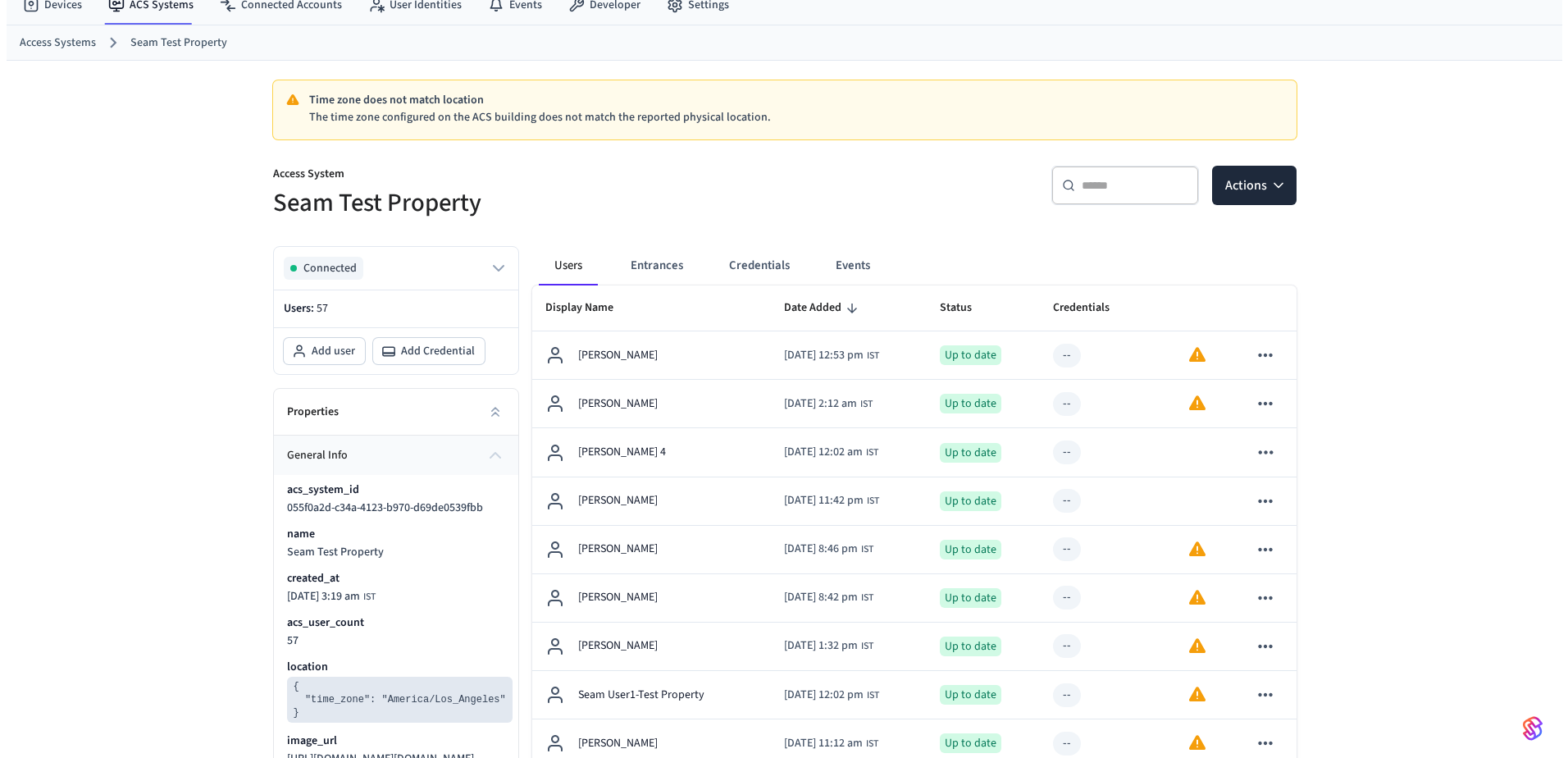
scroll to position [0, 0]
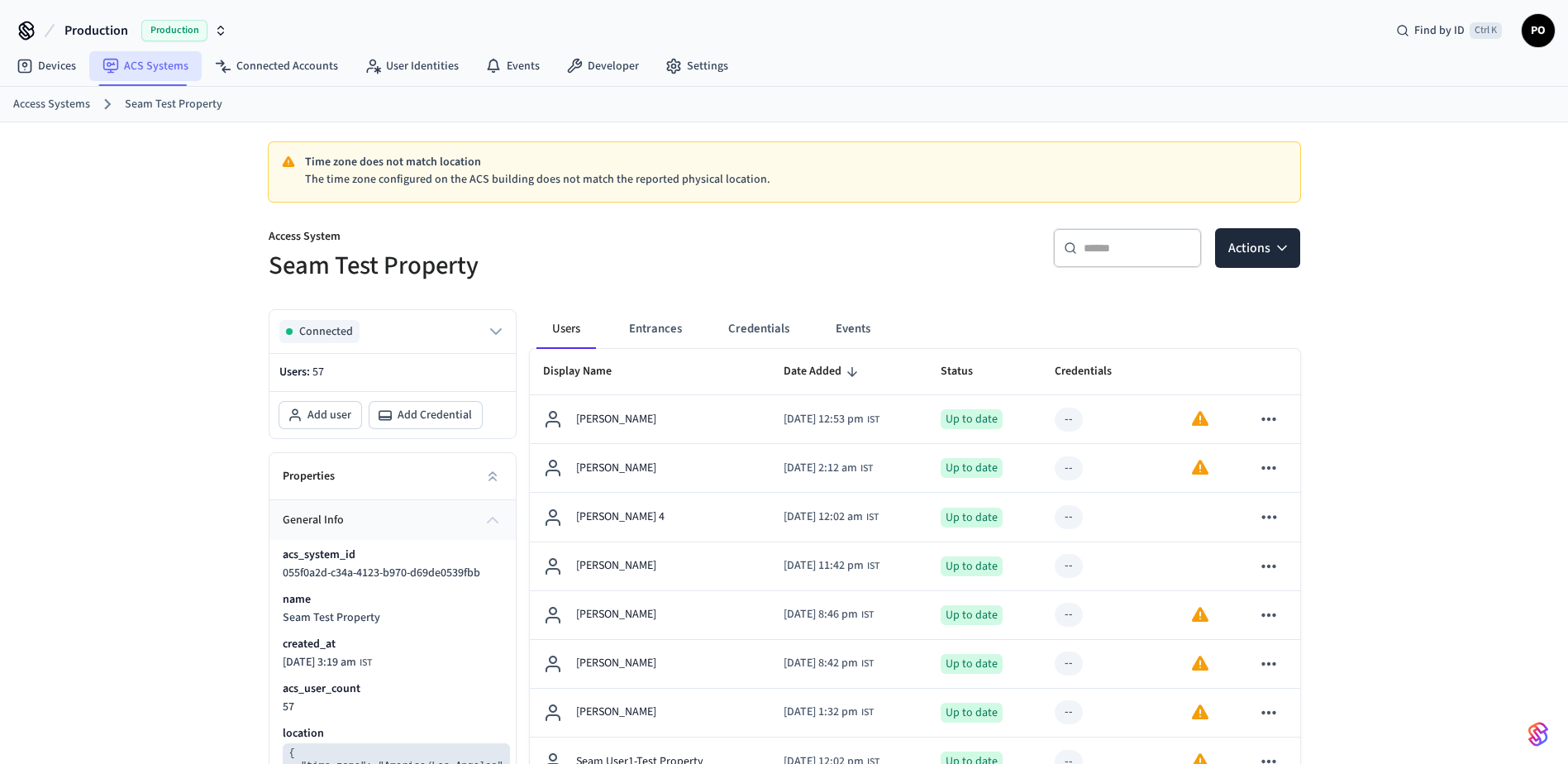
click at [151, 73] on link "ACS Systems" at bounding box center [145, 65] width 112 height 29
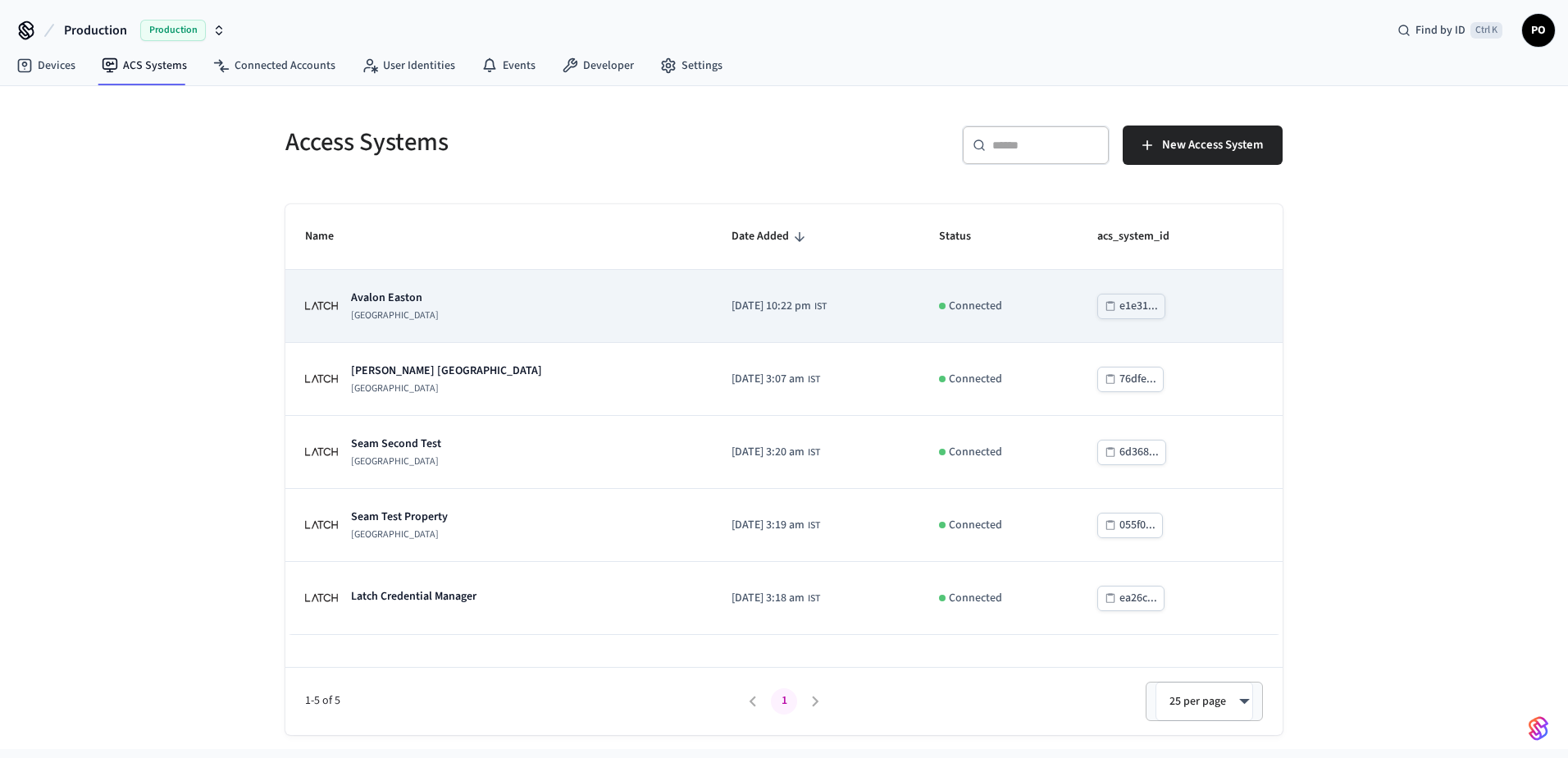
click at [378, 310] on p "[GEOGRAPHIC_DATA]" at bounding box center [395, 315] width 88 height 13
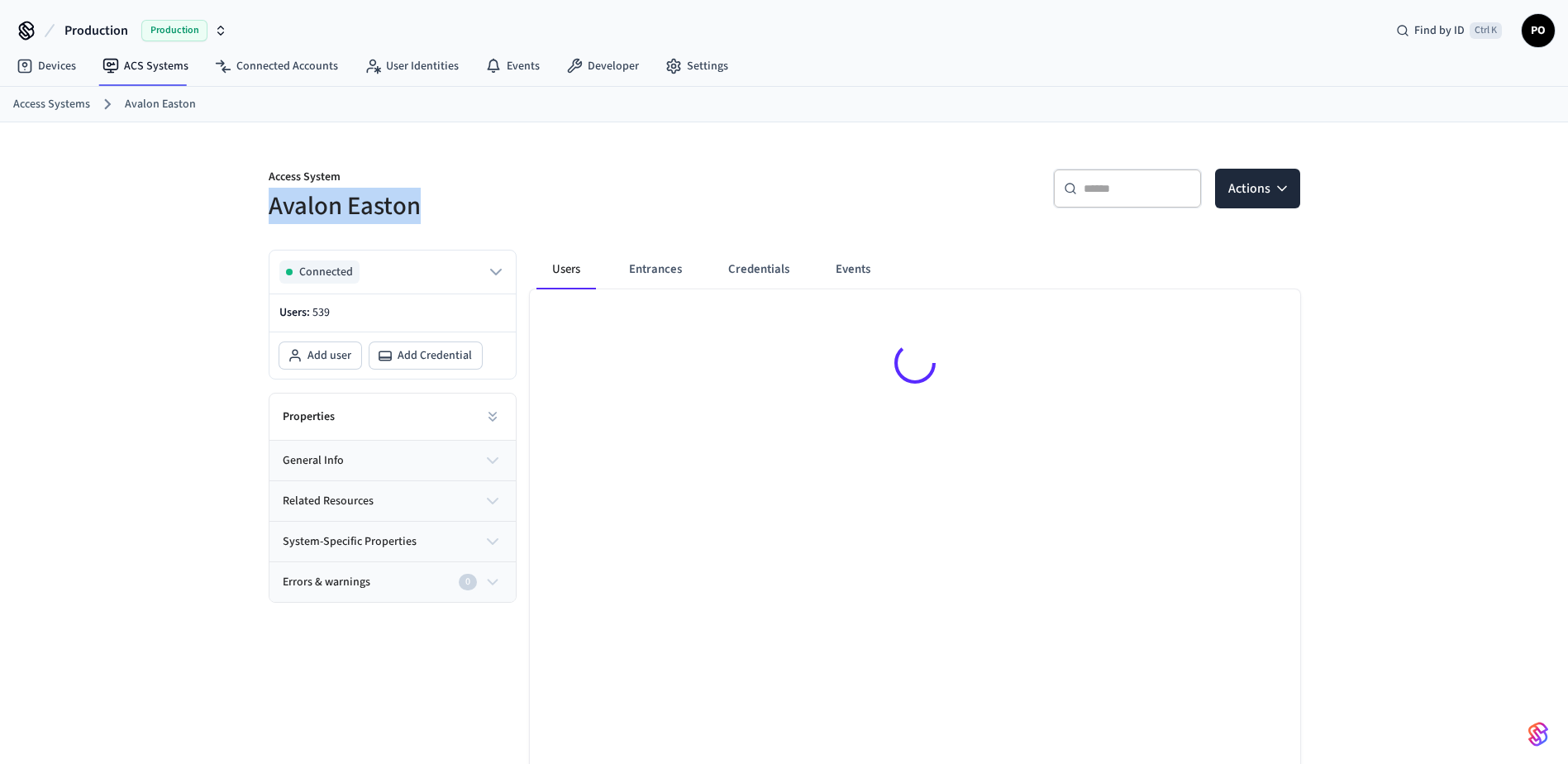
drag, startPoint x: 260, startPoint y: 209, endPoint x: 540, endPoint y: 207, distance: 280.0
click at [540, 207] on div "Access System Avalon Easton" at bounding box center [512, 186] width 526 height 74
click at [541, 207] on h5 "Avalon Easton" at bounding box center [521, 206] width 506 height 34
click at [540, 207] on h5 "Avalon Easton" at bounding box center [521, 206] width 506 height 34
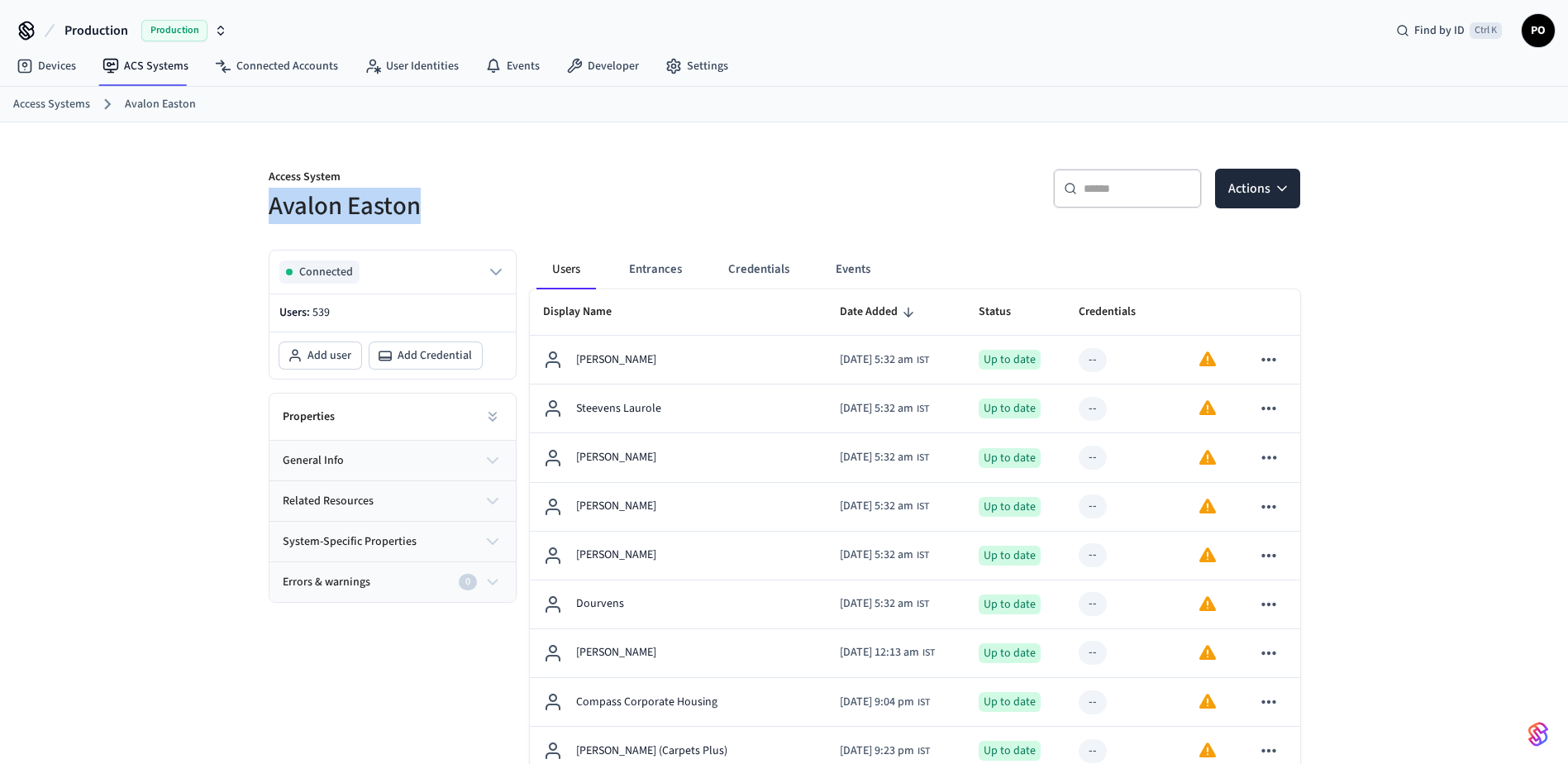
drag, startPoint x: 511, startPoint y: 196, endPoint x: 499, endPoint y: 198, distance: 12.2
click at [499, 198] on div "Access System Avalon Easton" at bounding box center [512, 186] width 526 height 74
copy h5 "Avalon Easton"
click at [491, 415] on icon at bounding box center [492, 416] width 16 height 16
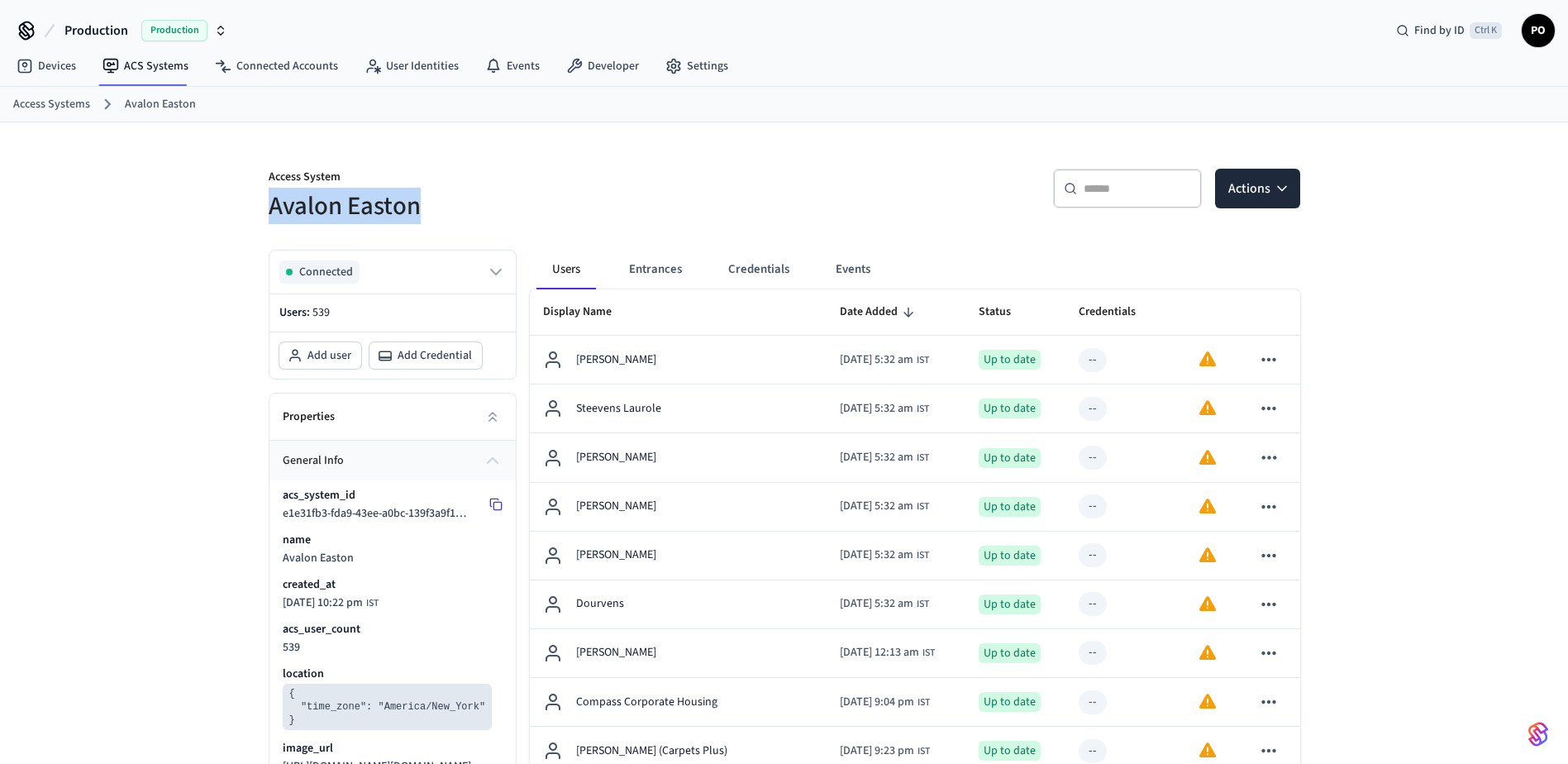
click at [497, 506] on icon at bounding box center [496, 504] width 13 height 13
click at [105, 22] on span "Production" at bounding box center [96, 30] width 64 height 20
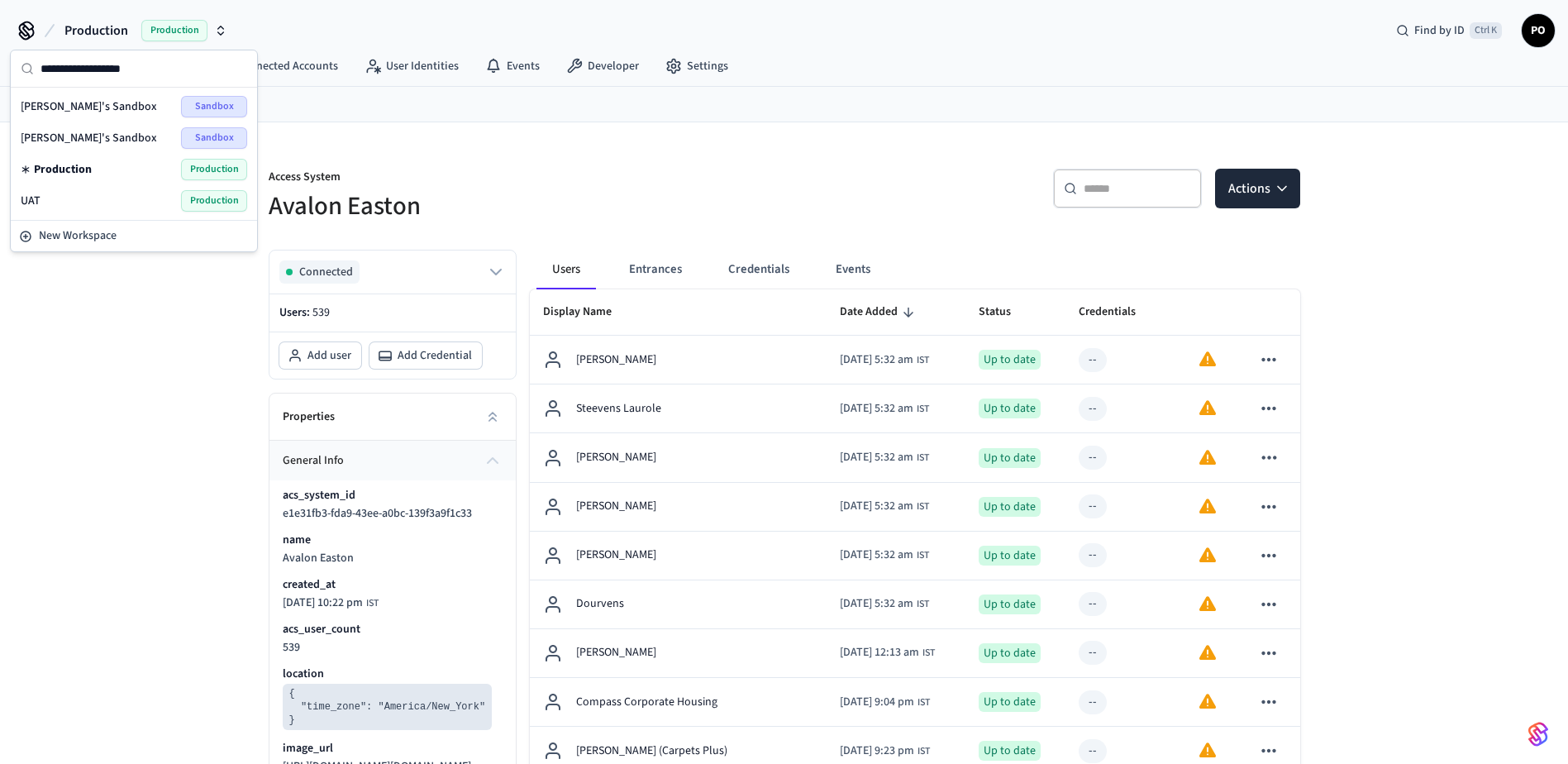
click at [36, 205] on span "UAT" at bounding box center [30, 200] width 20 height 16
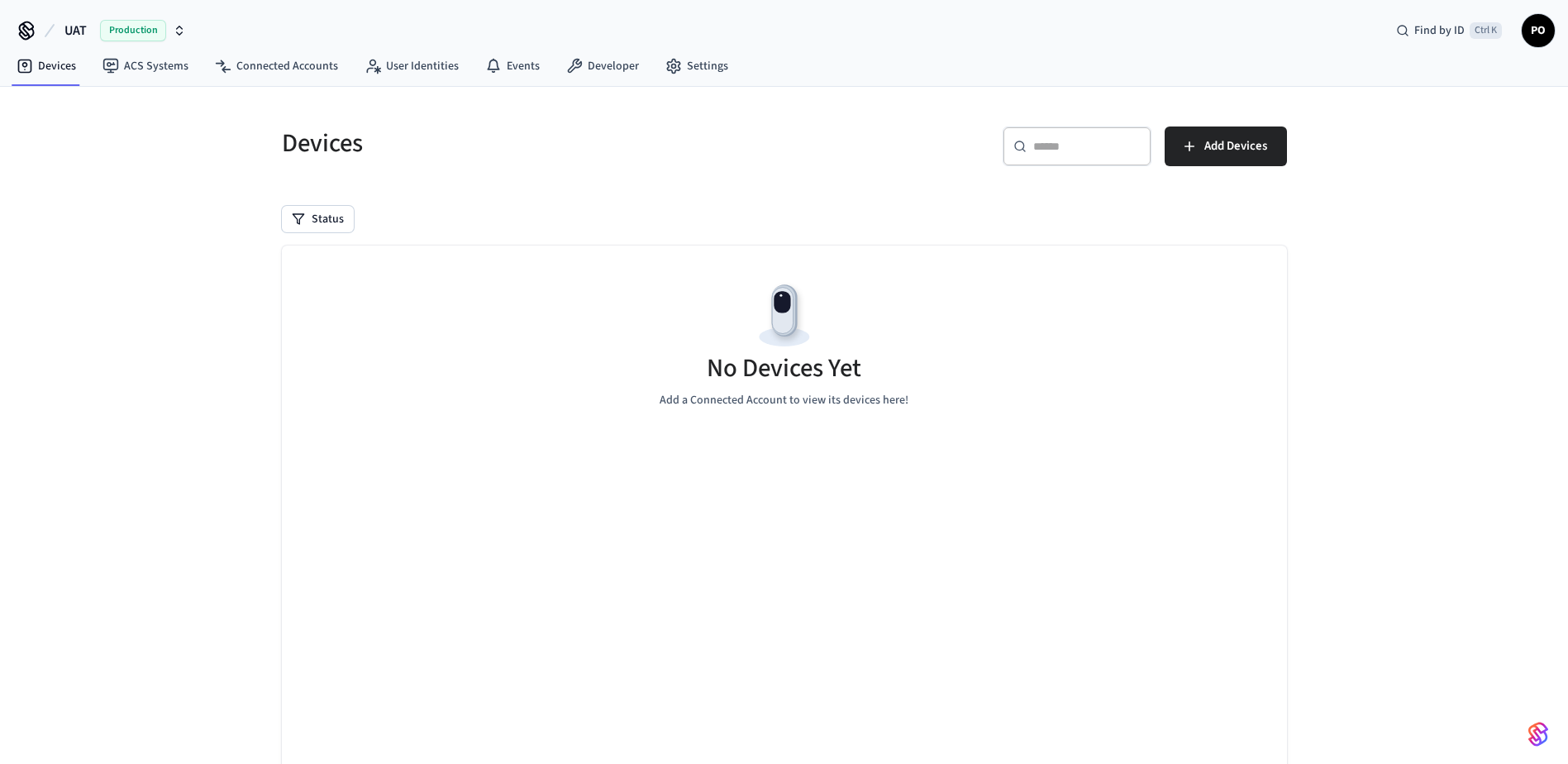
click at [69, 32] on span "UAT" at bounding box center [76, 30] width 23 height 20
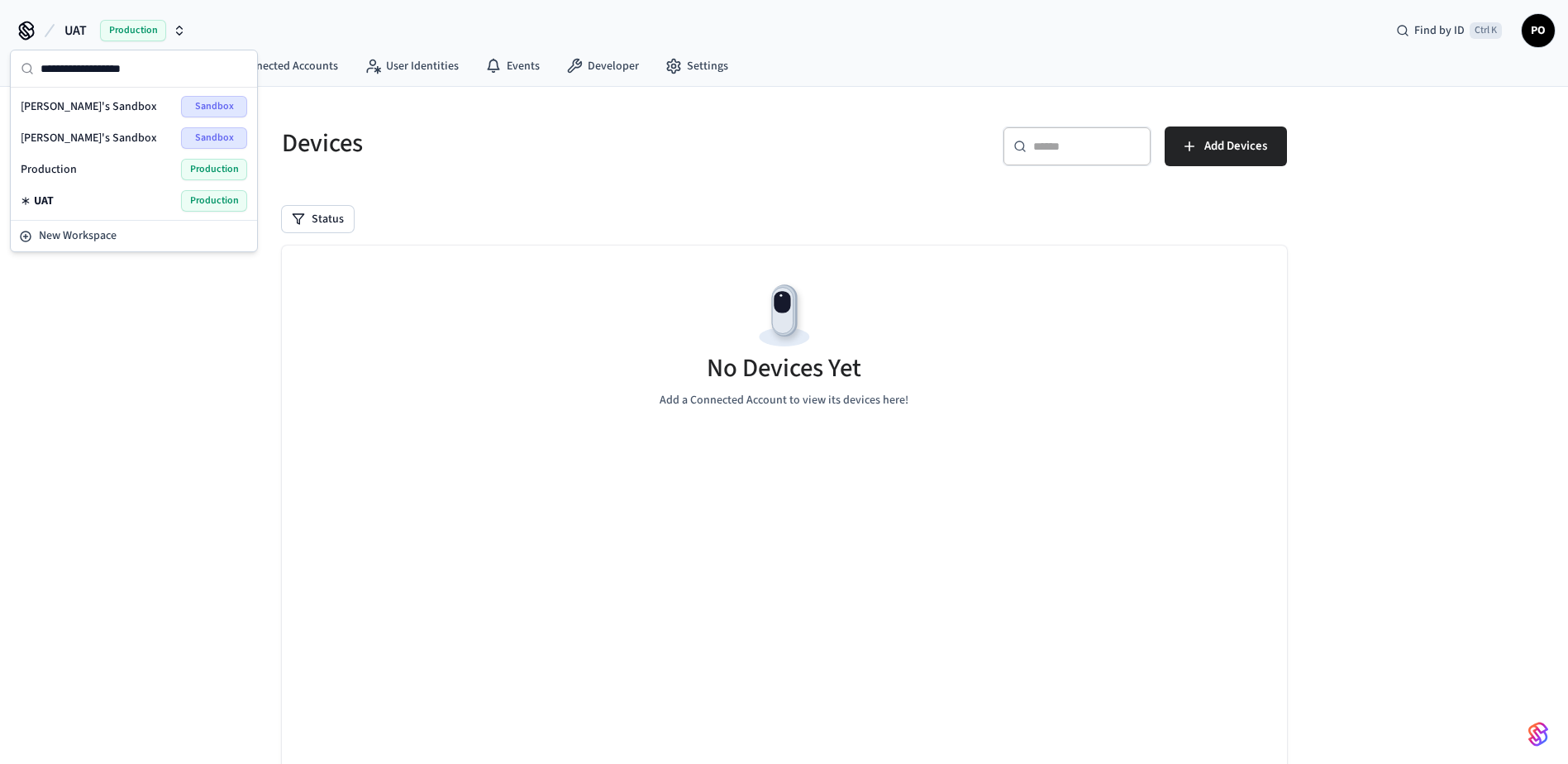
click at [63, 169] on span "Production" at bounding box center [48, 169] width 56 height 16
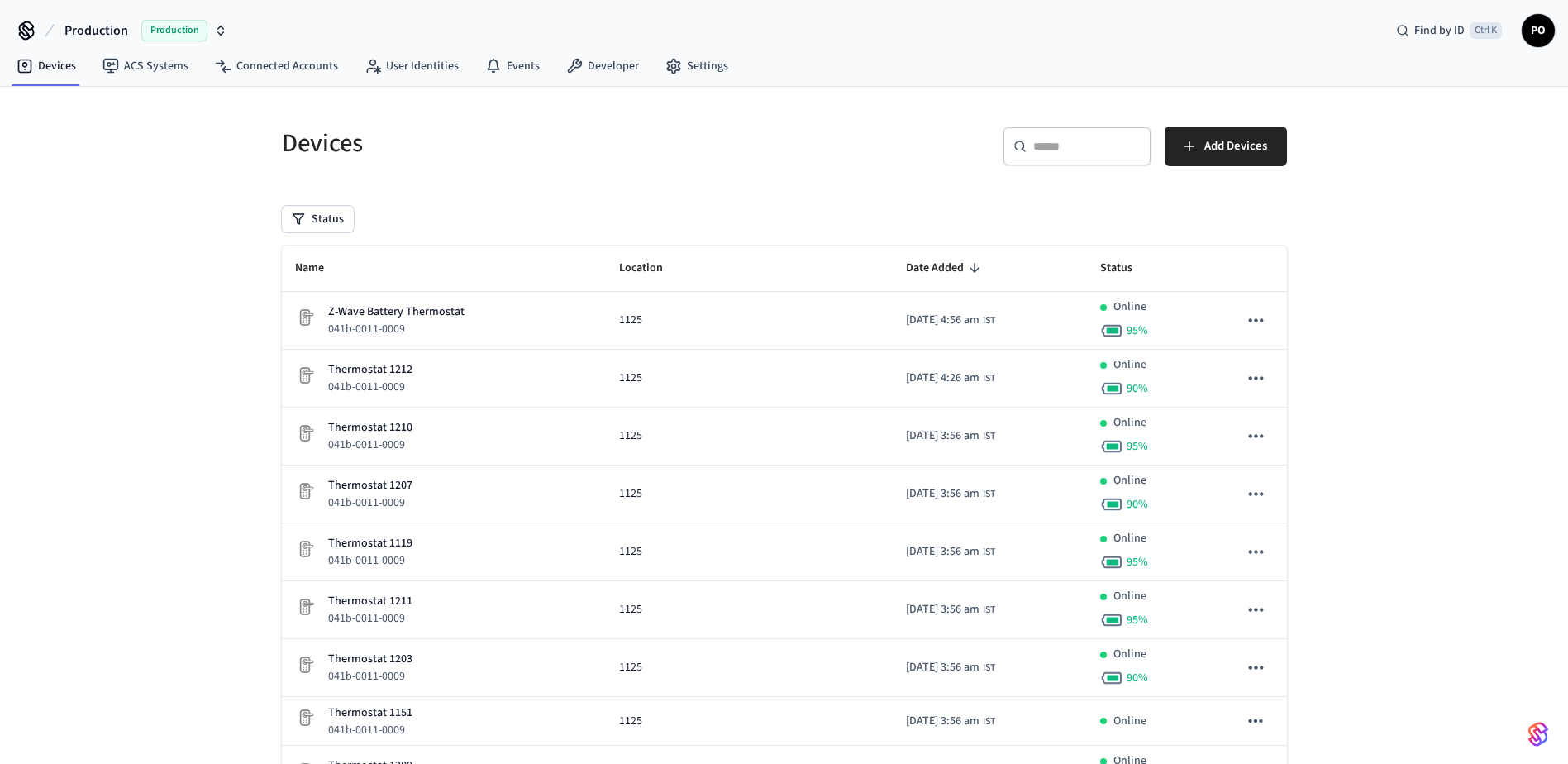
click at [109, 28] on span "Production" at bounding box center [96, 30] width 64 height 20
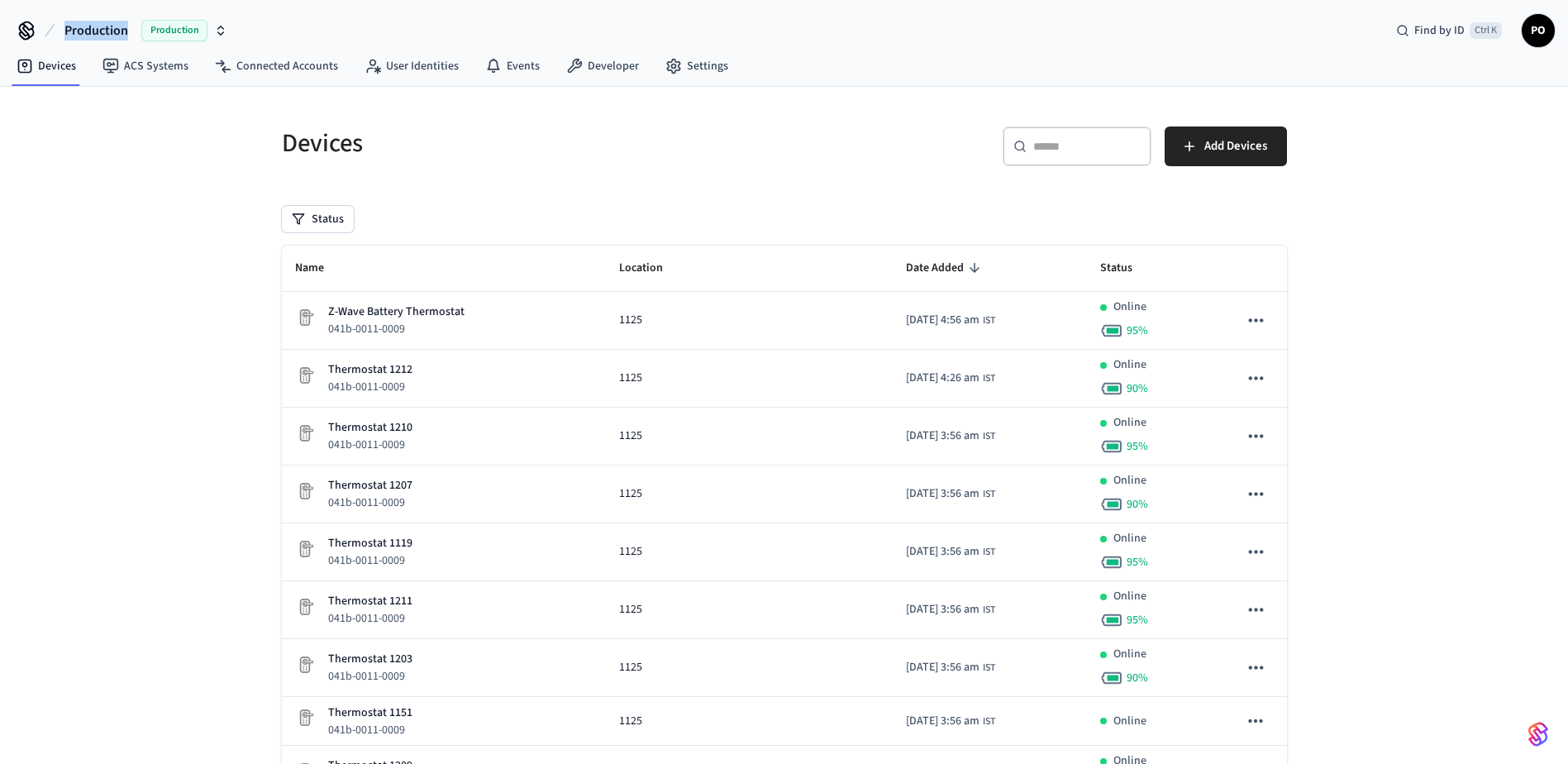
drag, startPoint x: 57, startPoint y: 34, endPoint x: 125, endPoint y: 35, distance: 68.0
click at [125, 35] on div "Production Production" at bounding box center [122, 30] width 219 height 35
copy span "Production"
click at [152, 68] on link "ACS Systems" at bounding box center [145, 65] width 112 height 29
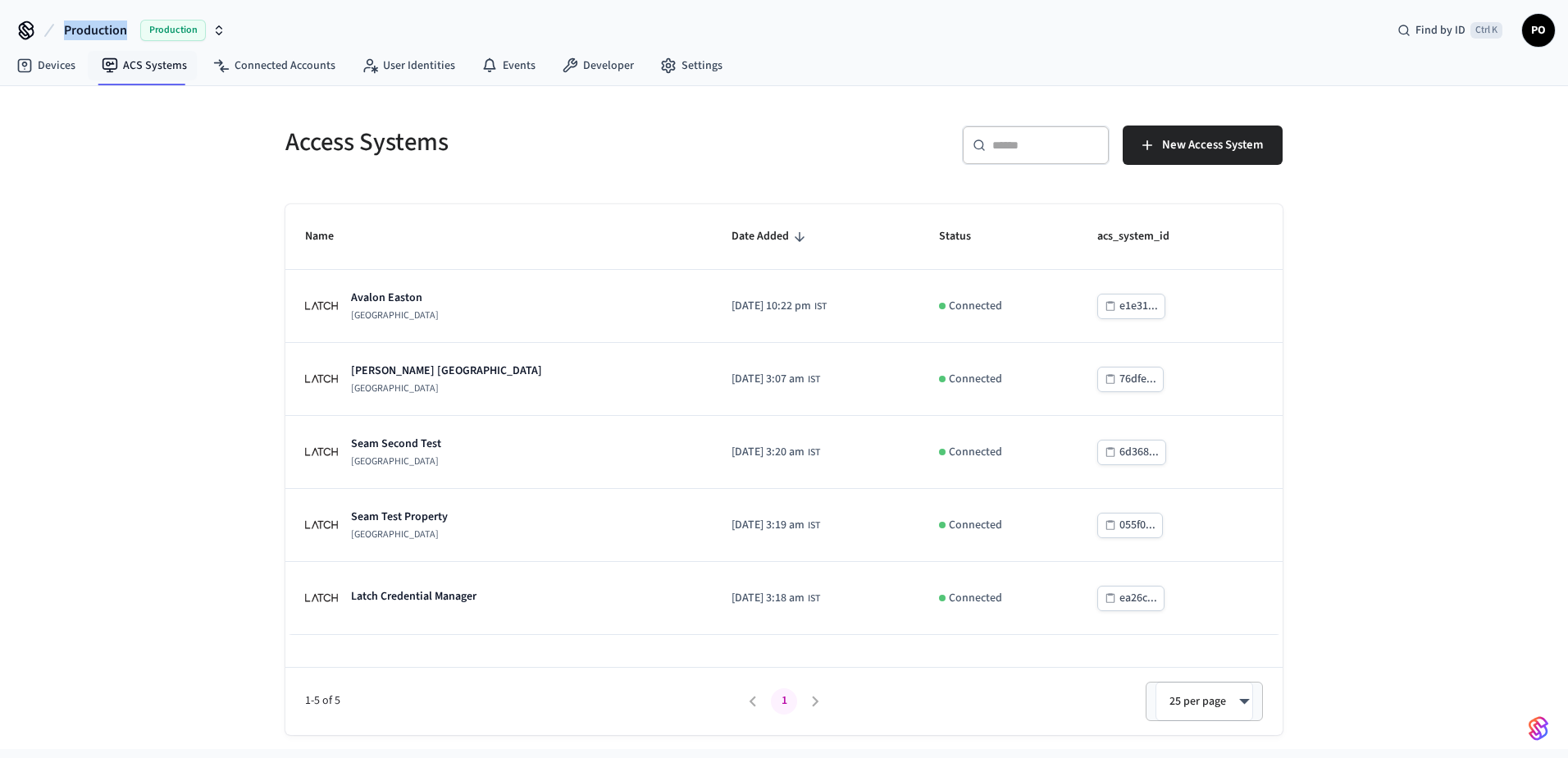
click at [1366, 493] on div "Access Systems ​ ​ New Access System Name Date Added Status acs_system_id [GEOG…" at bounding box center [784, 417] width 1568 height 663
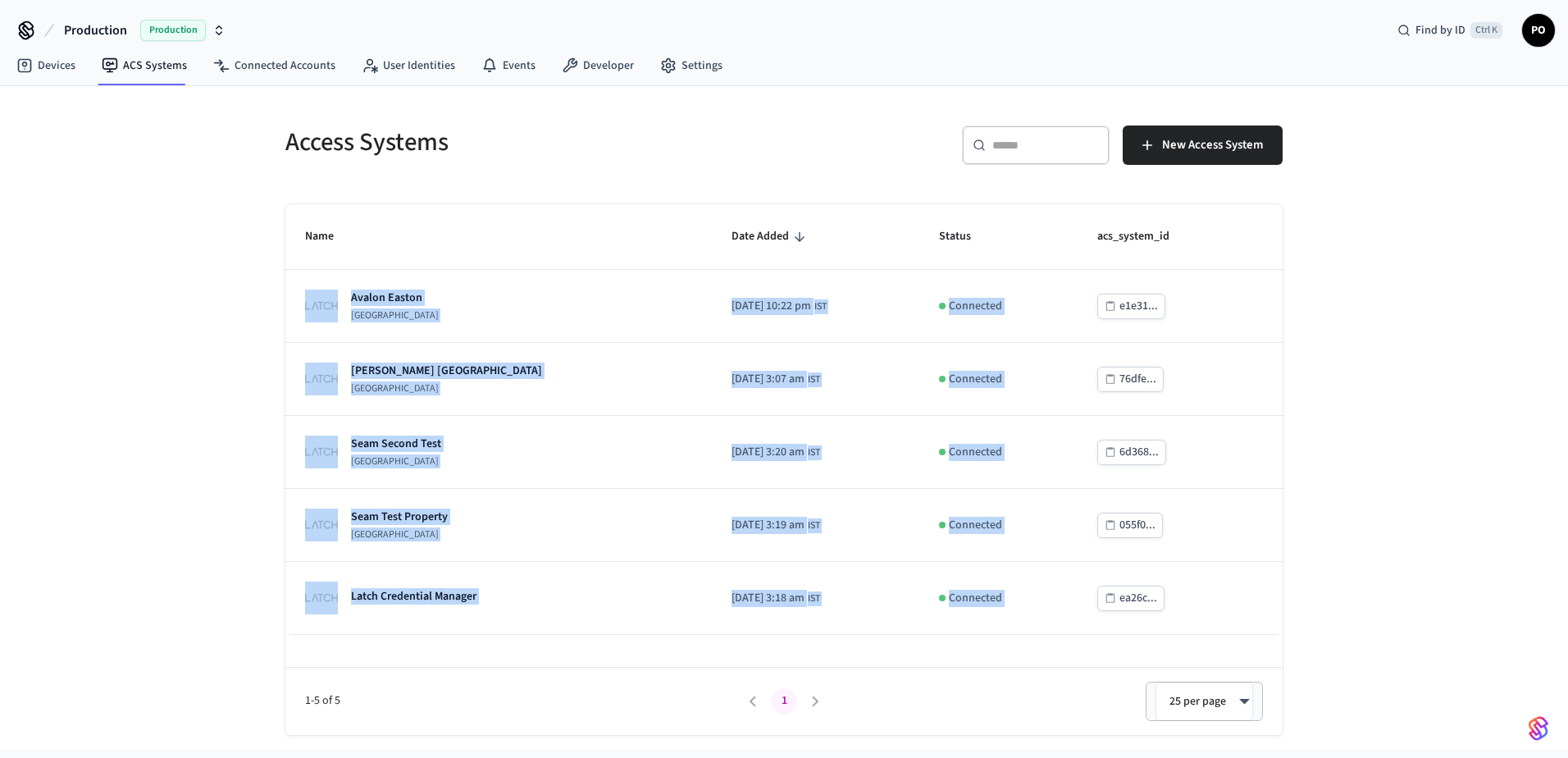
click at [92, 36] on span "Production" at bounding box center [95, 30] width 63 height 20
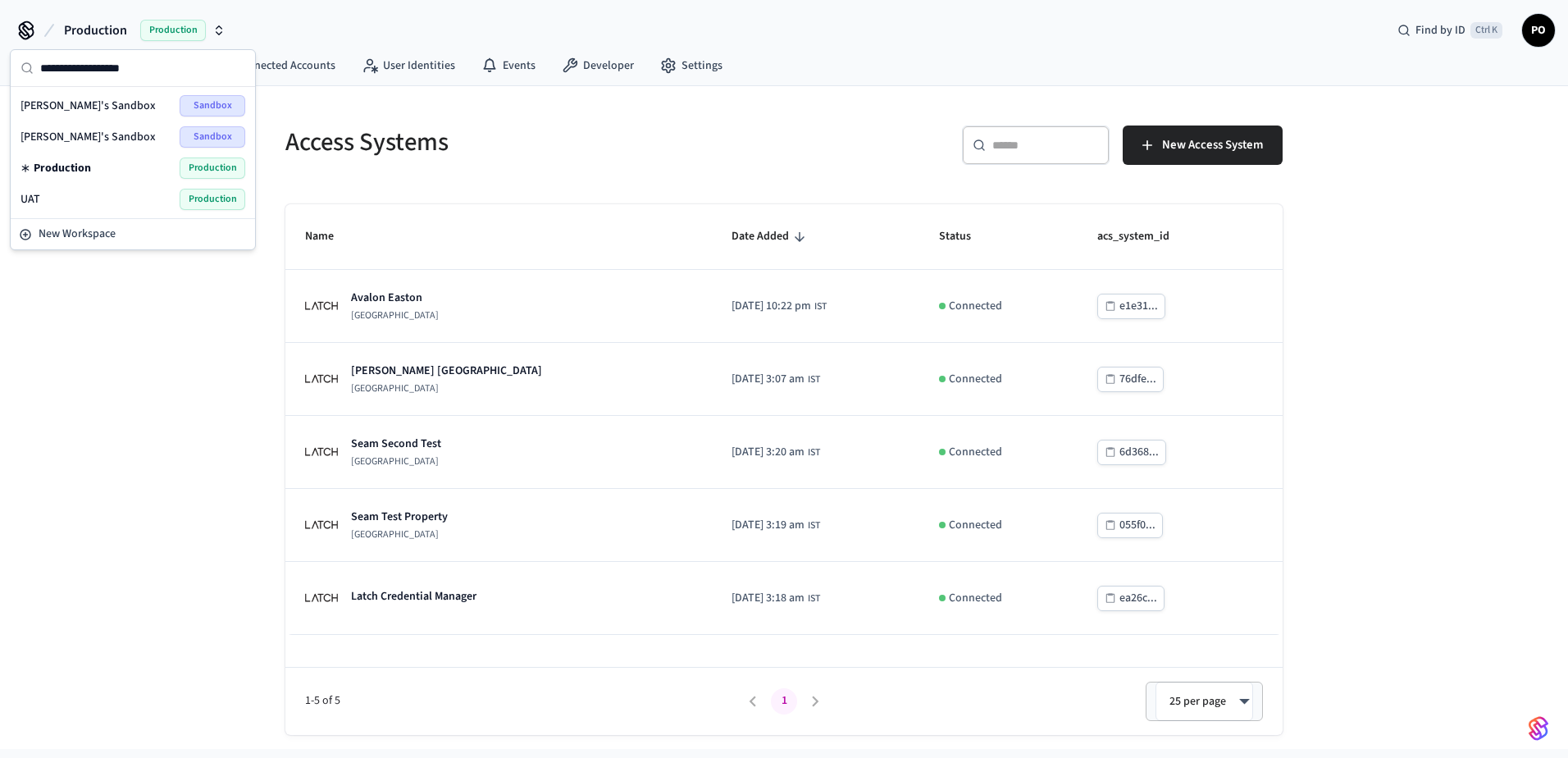
click at [247, 374] on div "Access Systems ​ ​ New Access System Name Date Added Status acs_system_id [GEOG…" at bounding box center [784, 417] width 1568 height 663
